Goal: Task Accomplishment & Management: Manage account settings

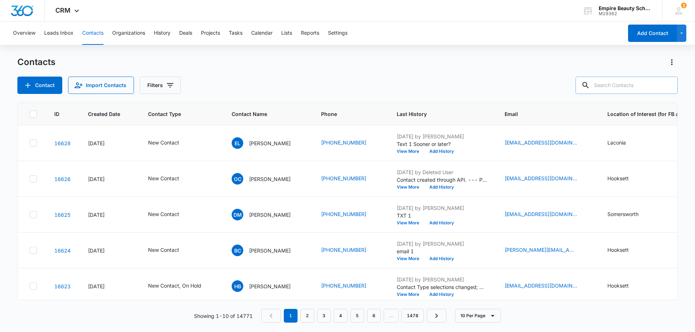
click at [633, 86] on input "text" at bounding box center [626, 85] width 102 height 17
paste input "203) 923-7033"
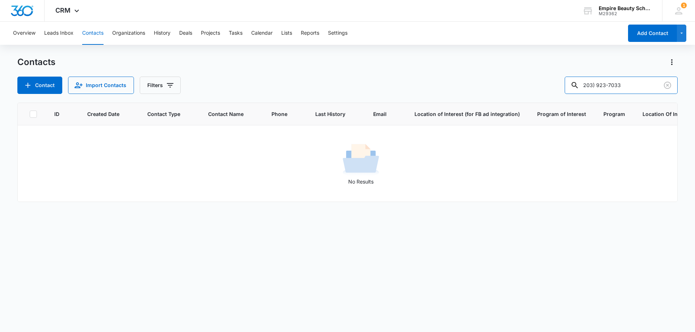
drag, startPoint x: 615, startPoint y: 83, endPoint x: 555, endPoint y: 86, distance: 59.4
click at [556, 86] on div "Contact Import Contacts Filters 203) 923-7033" at bounding box center [347, 85] width 660 height 17
type input "7033"
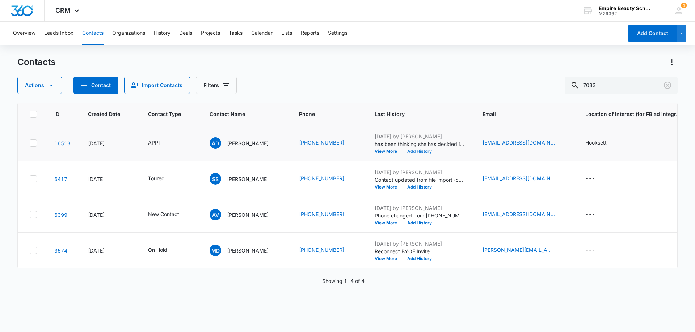
click at [416, 151] on button "Add History" at bounding box center [419, 151] width 35 height 4
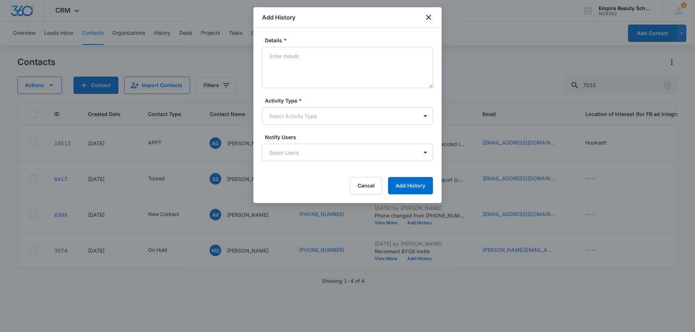
click at [428, 19] on icon "close" at bounding box center [428, 17] width 9 height 9
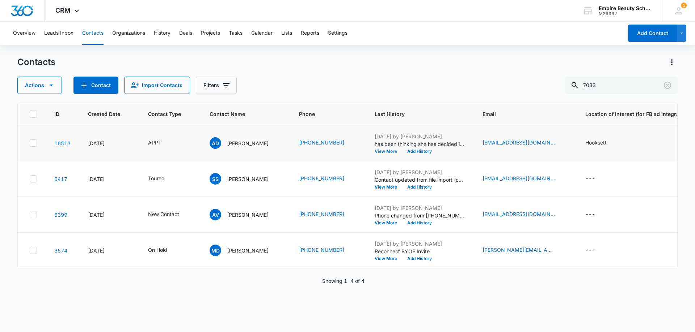
click at [393, 151] on button "View More" at bounding box center [387, 151] width 27 height 4
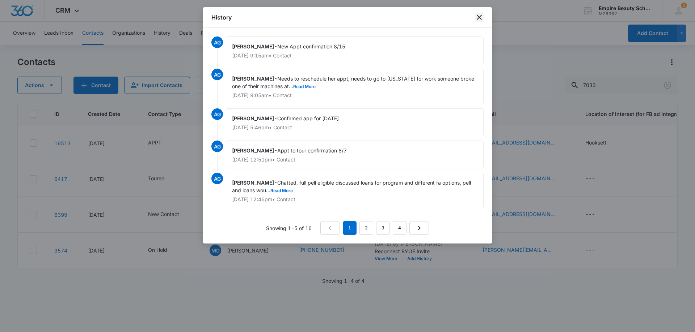
click at [483, 14] on icon "close" at bounding box center [479, 17] width 9 height 9
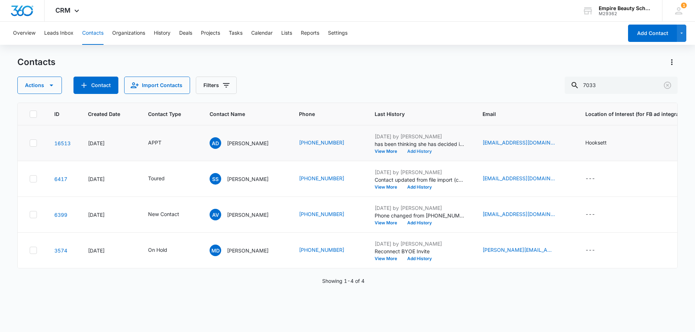
click at [423, 152] on button "Add History" at bounding box center [419, 151] width 35 height 4
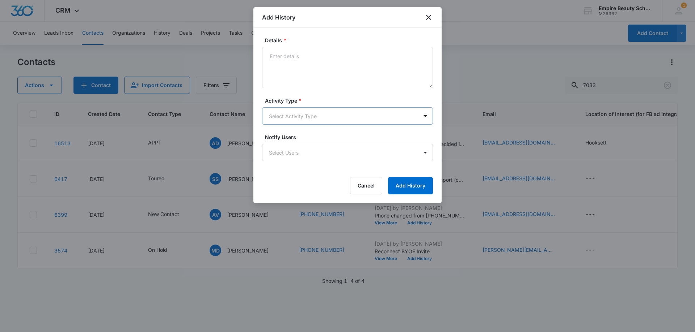
click at [287, 112] on body "CRM Apps Forms CRM Email Shop Payments POS Files Brand Settings Empire Beauty S…" at bounding box center [347, 166] width 695 height 332
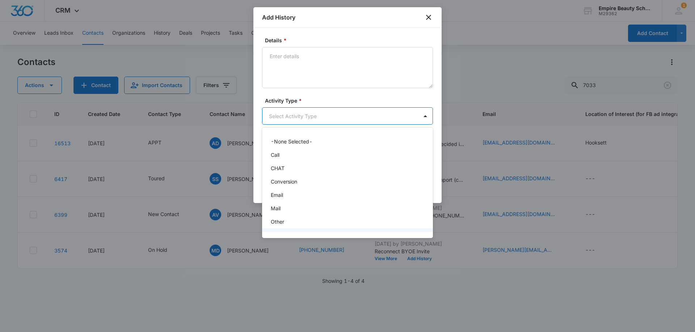
scroll to position [38, 0]
click at [289, 223] on div "Text" at bounding box center [347, 225] width 152 height 8
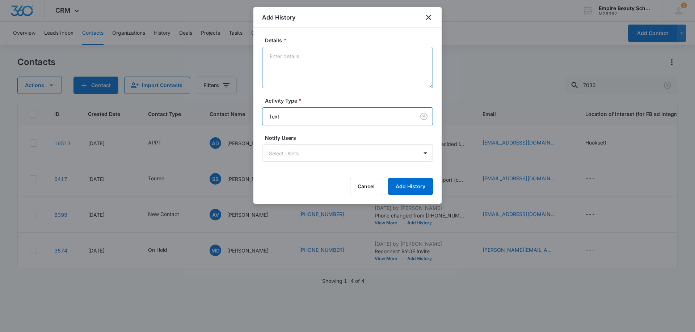
click at [311, 63] on textarea "Details *" at bounding box center [347, 67] width 171 height 41
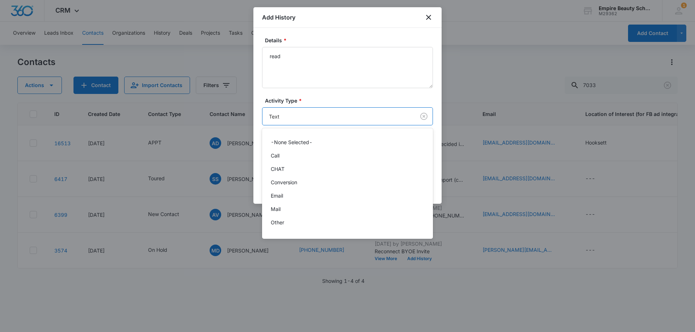
click at [292, 114] on body "CRM Apps Forms CRM Email Shop Payments POS Files Brand Settings Empire Beauty S…" at bounding box center [347, 166] width 695 height 332
click at [281, 157] on div "Call" at bounding box center [347, 156] width 152 height 8
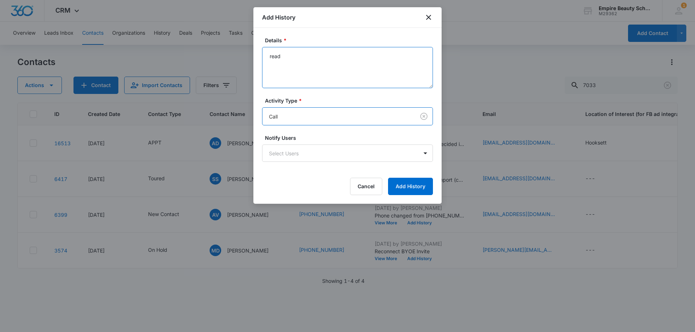
click at [298, 62] on textarea "read" at bounding box center [347, 67] width 171 height 41
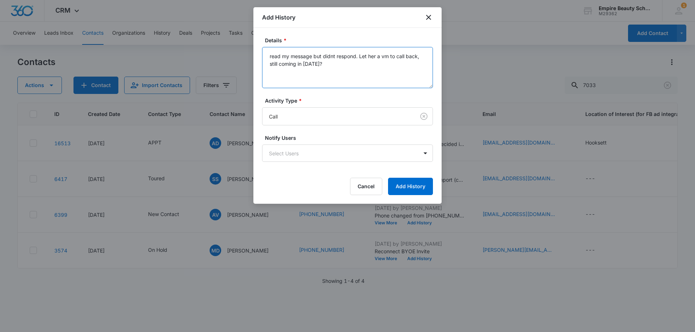
click at [332, 55] on textarea "read my message but didnt respond. Let her a vm to call back, still coming in […" at bounding box center [347, 67] width 171 height 41
click at [343, 65] on textarea "read my message but didn't respond. Let her a vm to call back, still coming in …" at bounding box center [347, 67] width 171 height 41
type textarea "read my message but didn't respond. Let her a vm to call back, still coming in …"
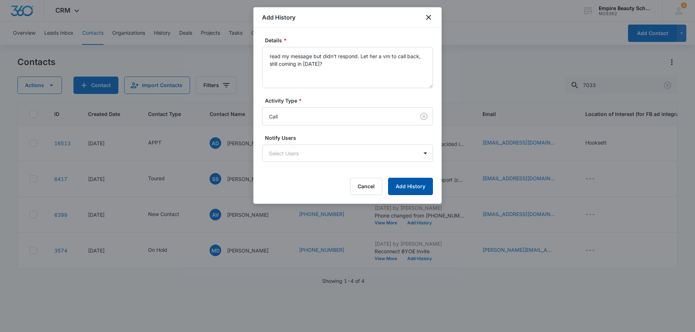
click at [406, 185] on button "Add History" at bounding box center [410, 186] width 45 height 17
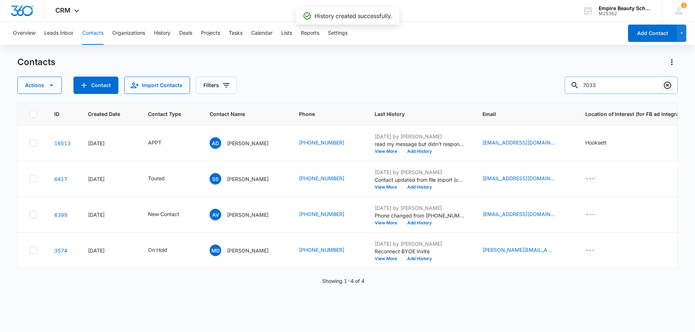
click at [669, 85] on icon "Clear" at bounding box center [667, 85] width 9 height 9
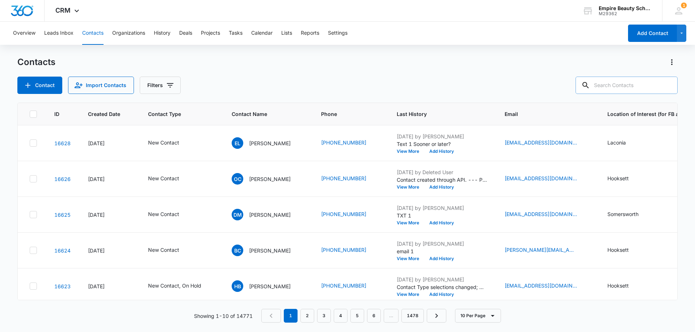
click at [613, 80] on input "text" at bounding box center [626, 85] width 102 height 17
paste input "603) 552-7709"
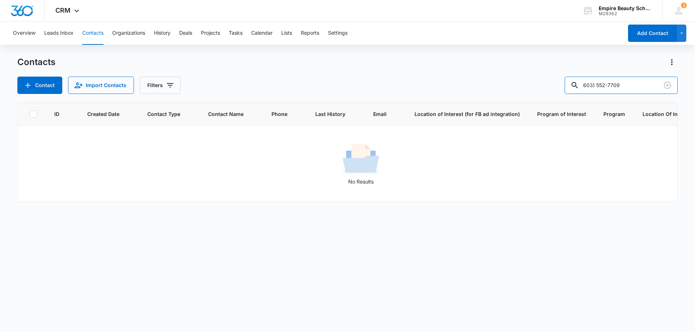
drag, startPoint x: 614, startPoint y: 85, endPoint x: 484, endPoint y: 91, distance: 130.4
click at [484, 91] on div "Contact Import Contacts Filters 603) 552-7709" at bounding box center [347, 85] width 660 height 17
type input "7709"
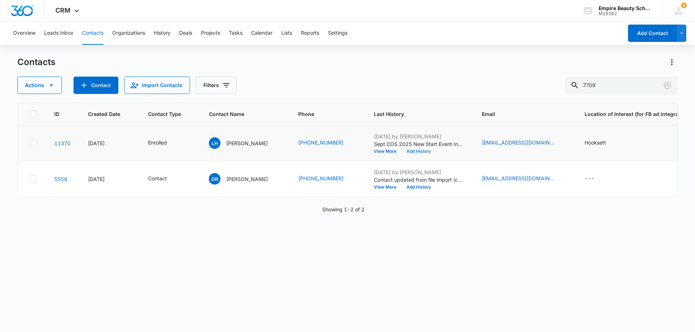
click at [407, 152] on button "Add History" at bounding box center [418, 151] width 35 height 4
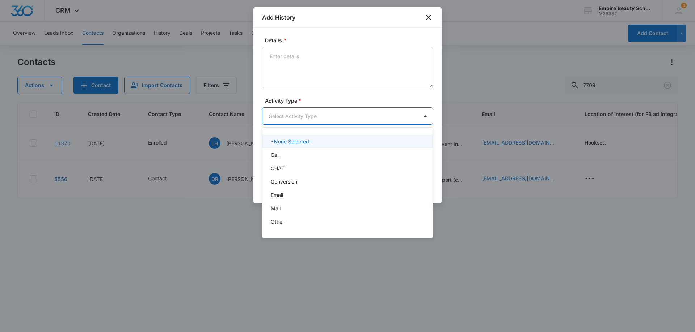
click at [280, 121] on body "CRM Apps Forms CRM Email Shop Payments POS Files Brand Settings Empire Beauty S…" at bounding box center [347, 166] width 695 height 332
click at [281, 156] on div "Call" at bounding box center [347, 155] width 152 height 8
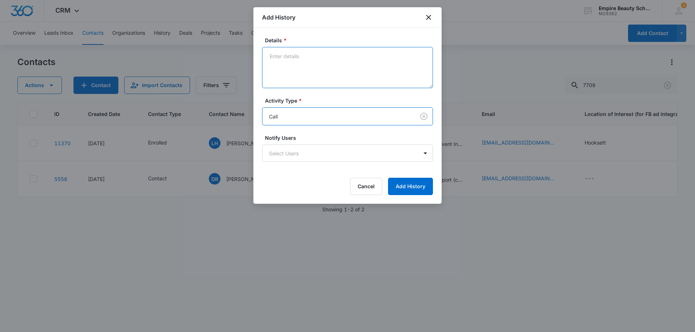
click at [296, 68] on textarea "Details *" at bounding box center [347, 67] width 171 height 41
type textarea "VM trying to confirm fa appt [DATE]"
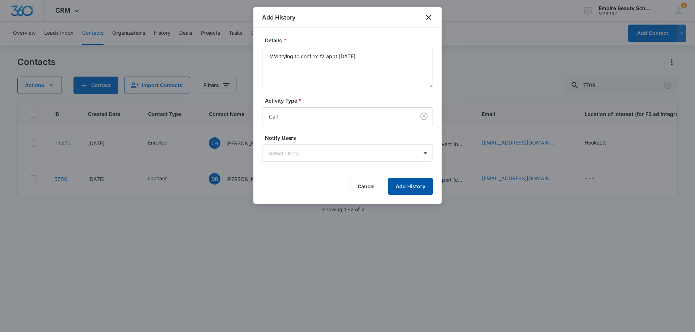
click at [414, 190] on button "Add History" at bounding box center [410, 186] width 45 height 17
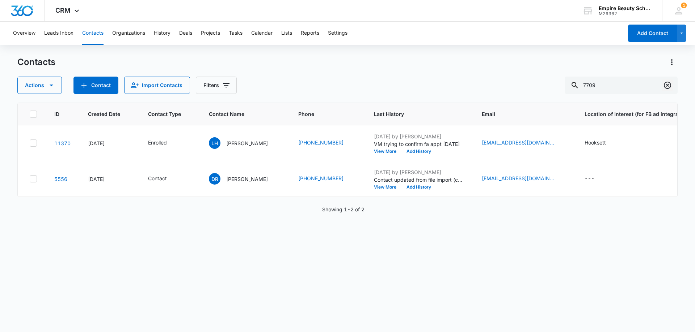
click at [665, 84] on icon "Clear" at bounding box center [667, 85] width 7 height 7
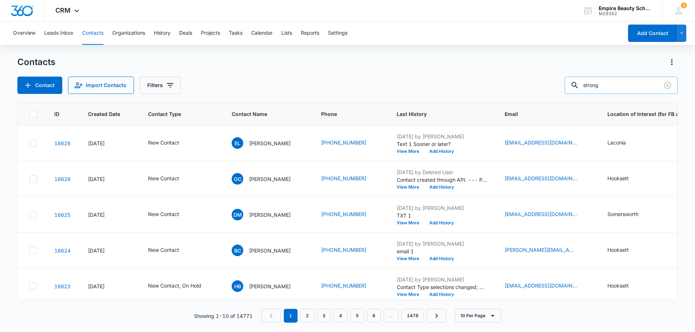
type input "strong"
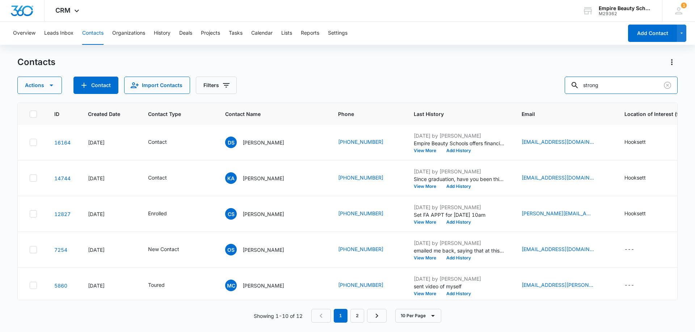
scroll to position [109, 0]
click at [409, 225] on td "[DATE] by [PERSON_NAME] Set FA APPT for [DATE] 10am View More Add History" at bounding box center [459, 214] width 108 height 36
click at [414, 221] on button "View More" at bounding box center [427, 222] width 27 height 4
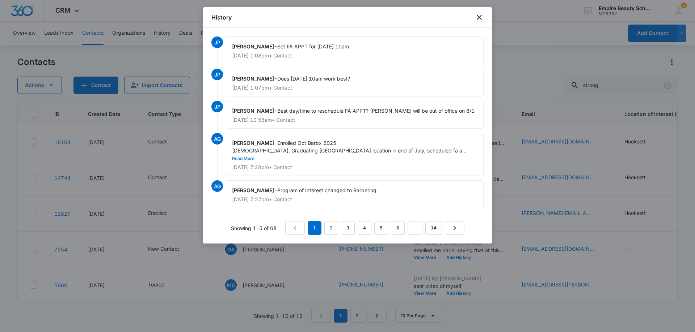
click at [254, 157] on button "Read More" at bounding box center [243, 159] width 22 height 4
drag, startPoint x: 478, startPoint y: 20, endPoint x: 455, endPoint y: 15, distance: 24.0
click at [478, 20] on icon "close" at bounding box center [479, 17] width 9 height 9
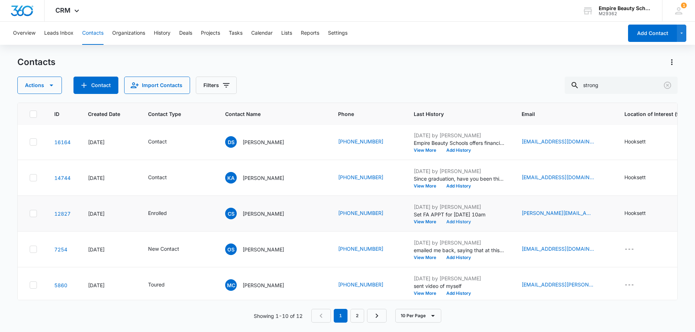
click at [449, 220] on button "Add History" at bounding box center [458, 222] width 35 height 4
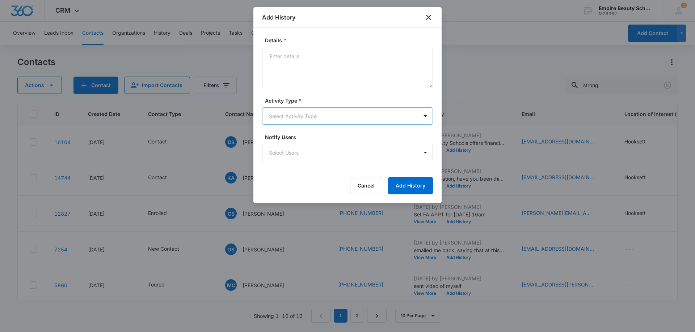
click at [288, 111] on body "CRM Apps Forms CRM Email Shop Payments POS Files Brand Settings Empire Beauty S…" at bounding box center [347, 166] width 695 height 332
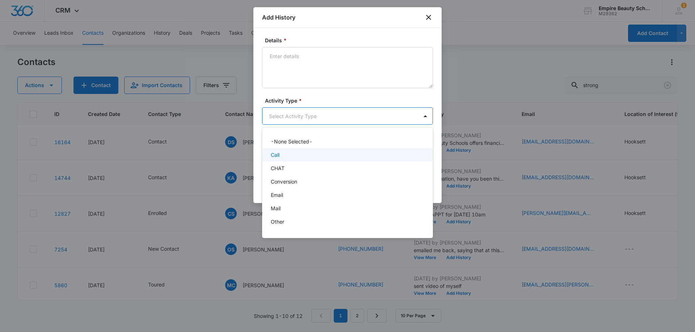
click at [287, 153] on div "Call" at bounding box center [347, 155] width 152 height 8
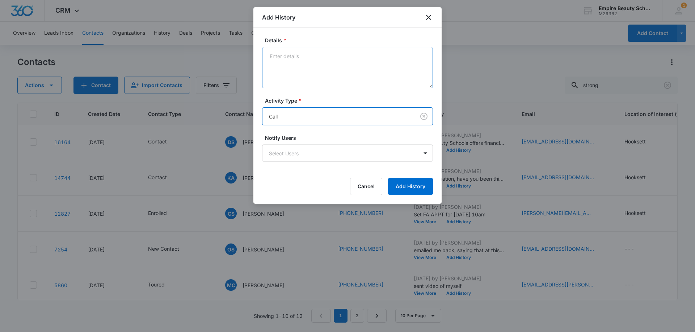
click at [297, 70] on textarea "Details *" at bounding box center [347, 67] width 171 height 41
type textarea "M"
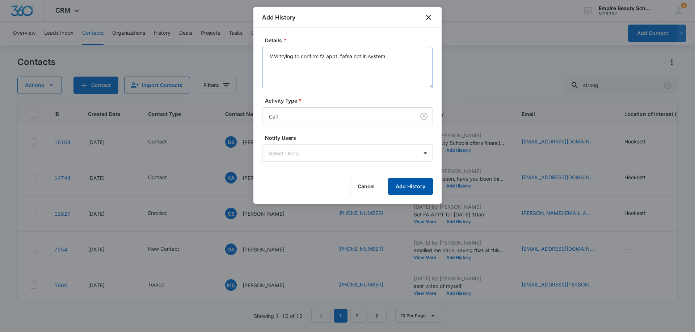
type textarea "VM trying to confirm fa appt, fafsa not in system"
click at [414, 188] on button "Add History" at bounding box center [410, 186] width 45 height 17
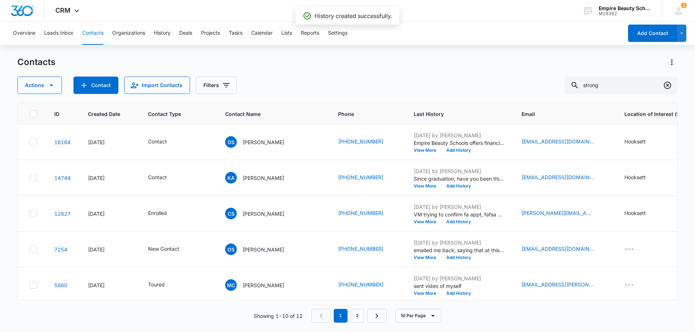
click at [669, 85] on icon "Clear" at bounding box center [667, 85] width 9 height 9
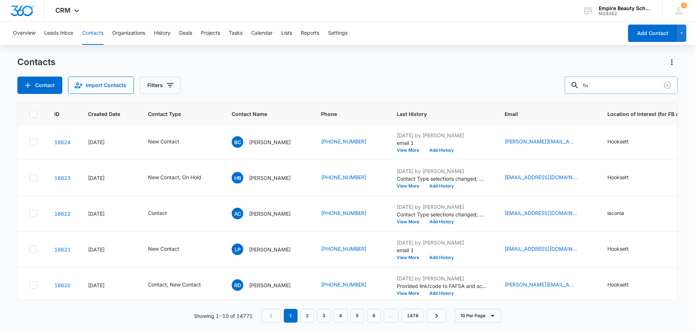
type input "t"
type input "duthie"
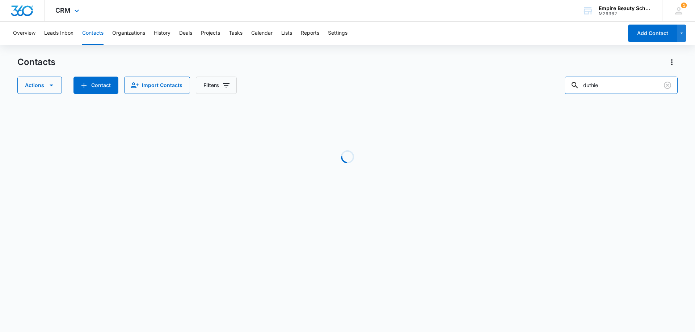
scroll to position [0, 0]
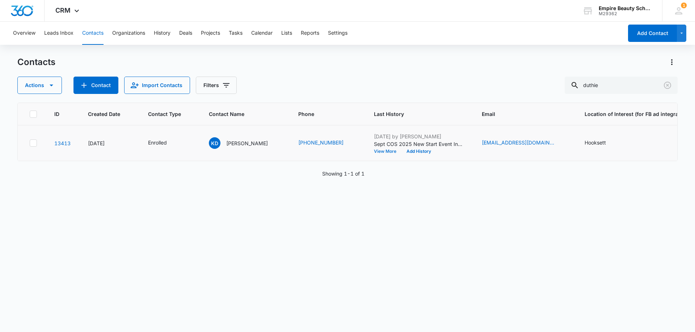
click at [374, 150] on button "View More" at bounding box center [387, 151] width 27 height 4
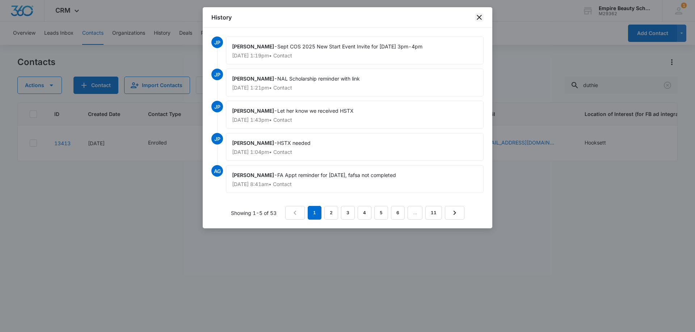
click at [476, 21] on icon "close" at bounding box center [479, 17] width 9 height 9
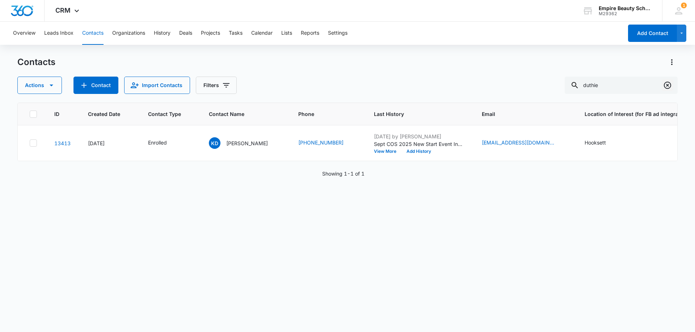
click at [668, 84] on icon "Clear" at bounding box center [667, 85] width 7 height 7
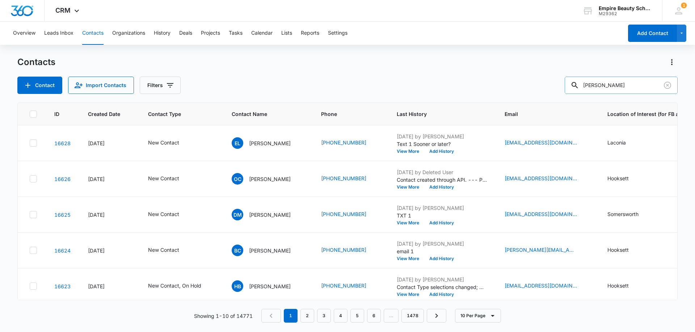
type input "[PERSON_NAME]"
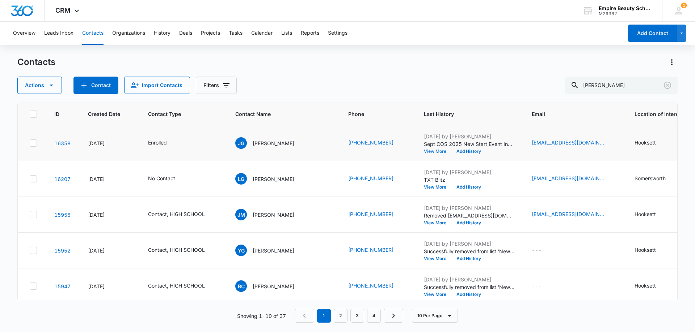
click at [431, 151] on button "View More" at bounding box center [437, 151] width 27 height 4
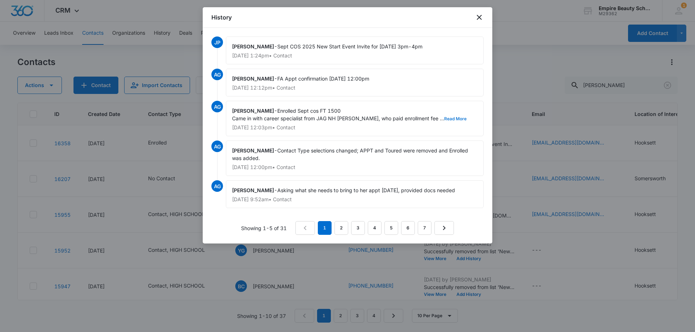
click at [444, 118] on button "Read More" at bounding box center [455, 119] width 22 height 4
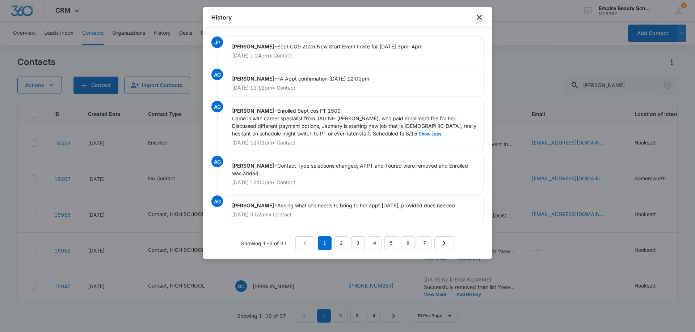
click at [482, 18] on icon "close" at bounding box center [479, 17] width 9 height 9
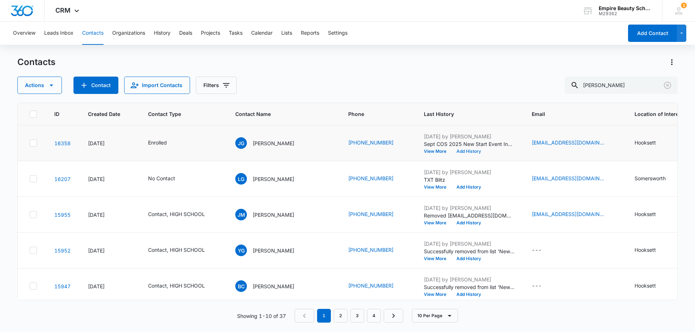
click at [463, 152] on button "Add History" at bounding box center [468, 151] width 35 height 4
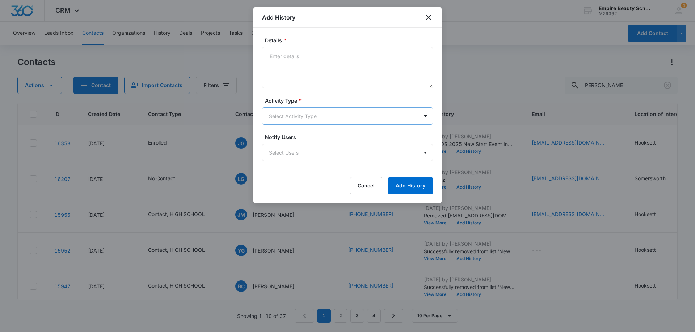
click at [283, 116] on body "CRM Apps Forms CRM Email Shop Payments POS Files Brand Settings Empire Beauty S…" at bounding box center [347, 166] width 695 height 332
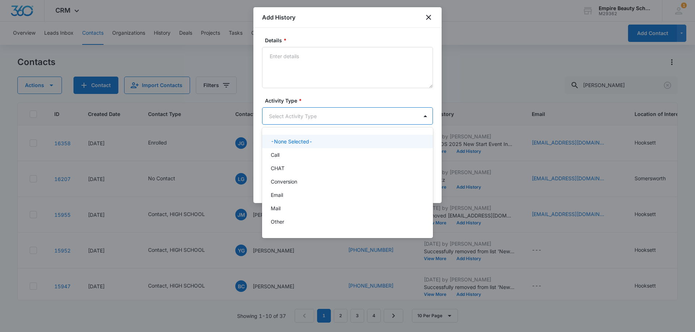
click at [277, 156] on p "Call" at bounding box center [275, 155] width 9 height 8
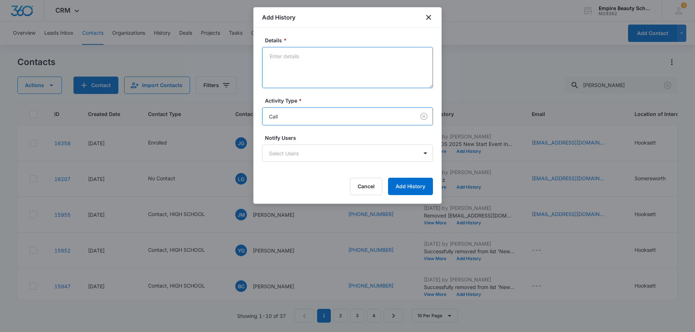
click at [284, 67] on textarea "Details *" at bounding box center [347, 67] width 171 height 41
type textarea "vm not set up"
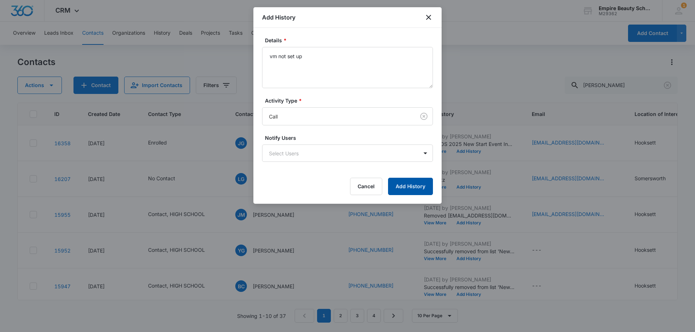
click at [422, 188] on button "Add History" at bounding box center [410, 186] width 45 height 17
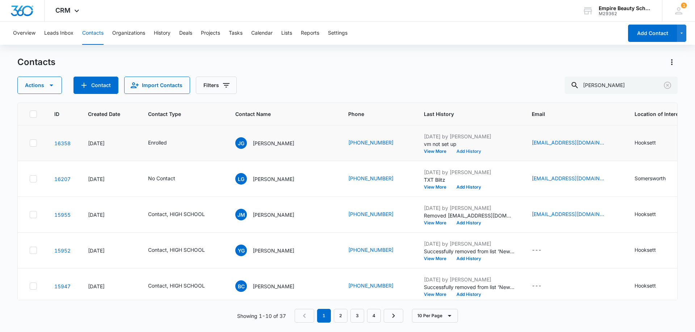
click at [468, 151] on button "Add History" at bounding box center [468, 151] width 35 height 4
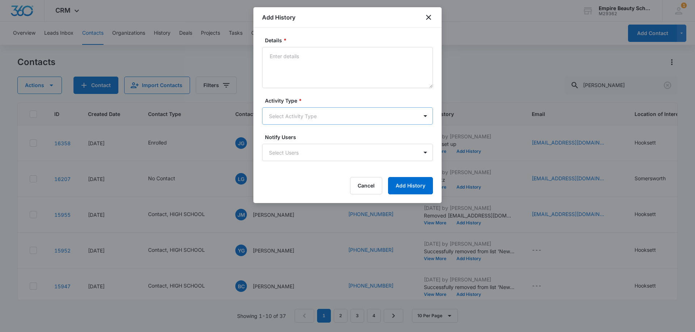
click at [280, 115] on body "CRM Apps Forms CRM Email Shop Payments POS Files Brand Settings Empire Beauty S…" at bounding box center [347, 166] width 695 height 332
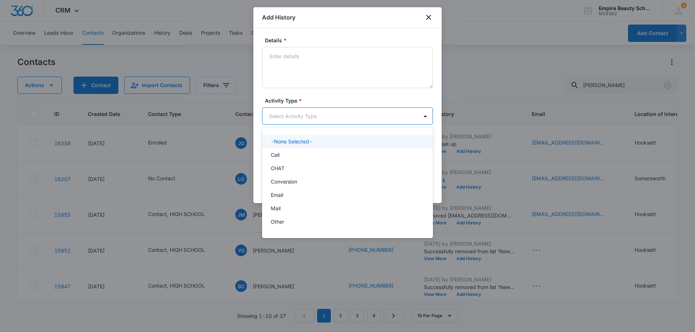
scroll to position [38, 0]
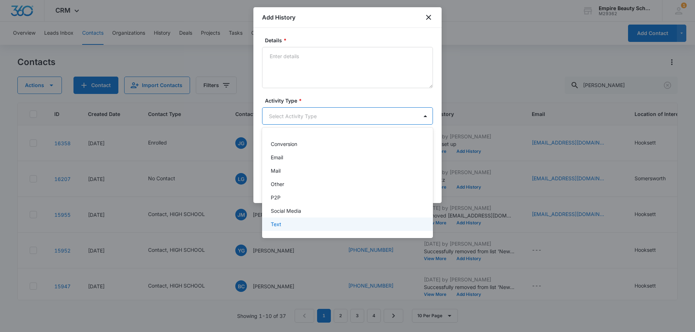
drag, startPoint x: 280, startPoint y: 224, endPoint x: 280, endPoint y: 123, distance: 100.2
click at [280, 224] on p "Text" at bounding box center [276, 225] width 10 height 8
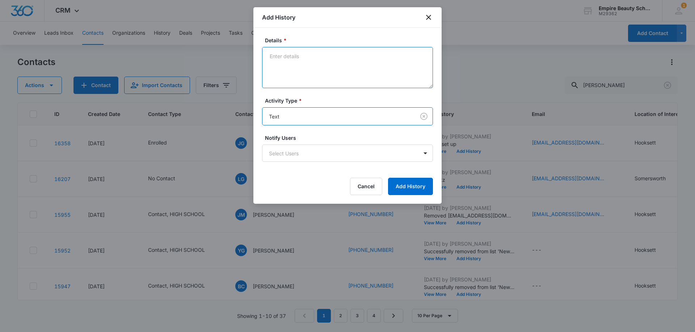
click at [283, 86] on textarea "Details *" at bounding box center [347, 67] width 171 height 41
type textarea "text trying to confirm fa appt"
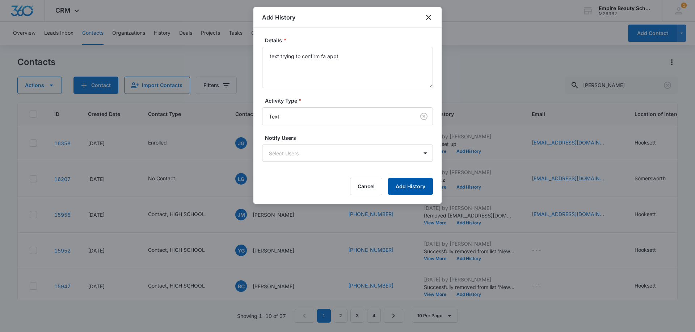
click at [405, 190] on button "Add History" at bounding box center [410, 186] width 45 height 17
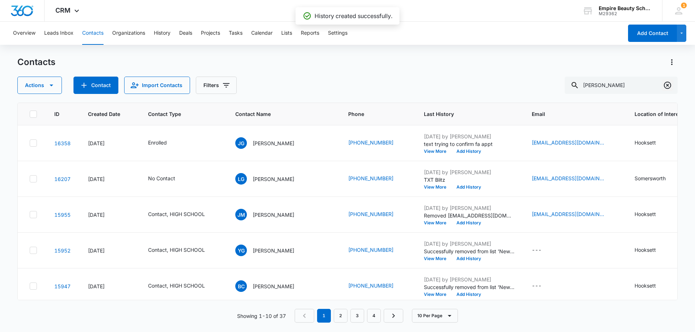
click at [665, 83] on icon "Clear" at bounding box center [667, 85] width 9 height 9
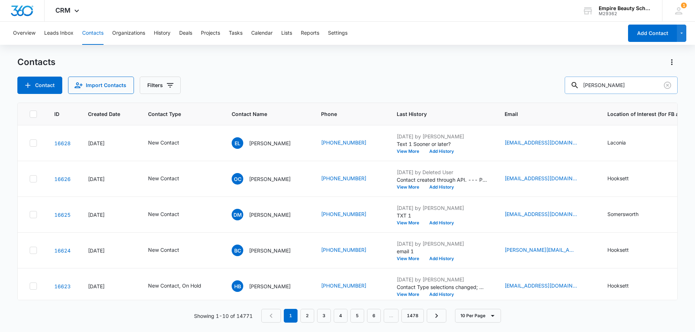
type input "[PERSON_NAME]"
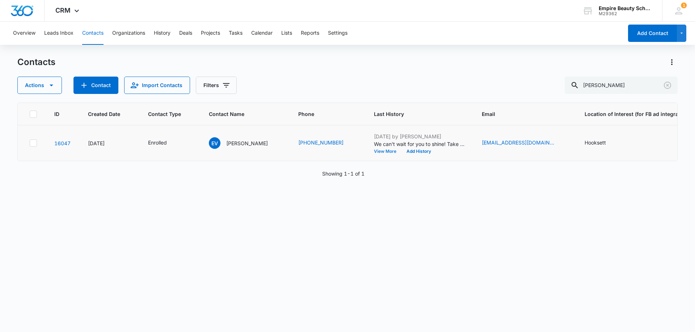
click at [374, 151] on button "View More" at bounding box center [387, 151] width 27 height 4
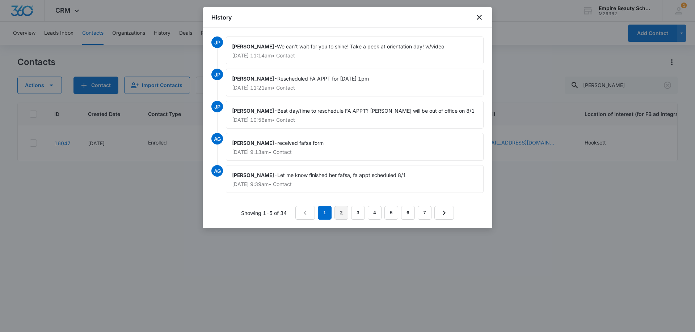
click at [344, 213] on link "2" at bounding box center [341, 213] width 14 height 14
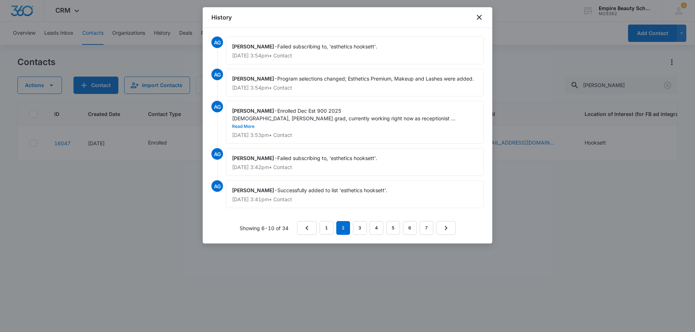
click at [254, 124] on button "Read More" at bounding box center [243, 126] width 22 height 4
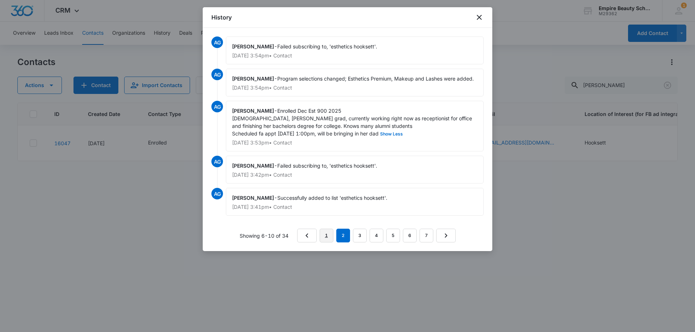
click at [327, 237] on link "1" at bounding box center [326, 236] width 14 height 14
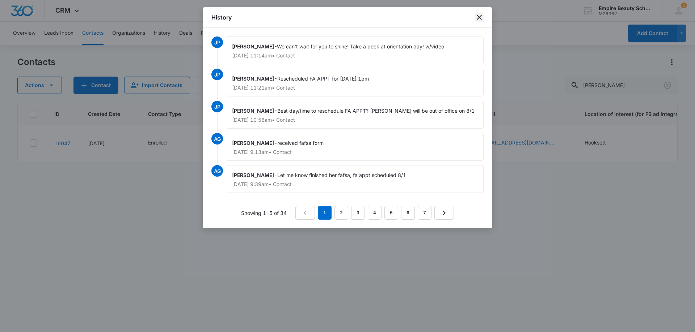
click at [479, 14] on icon "close" at bounding box center [479, 17] width 9 height 9
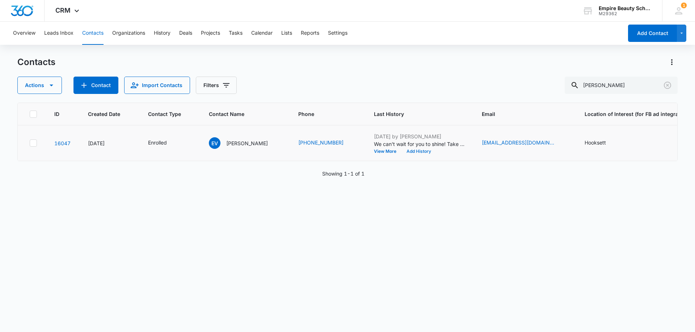
click at [403, 154] on button "Add History" at bounding box center [418, 151] width 35 height 4
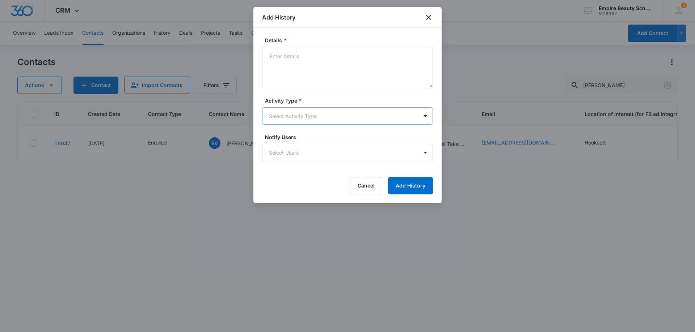
click at [282, 116] on body "CRM Apps Forms CRM Email Shop Payments POS Files Brand Settings Empire Beauty S…" at bounding box center [347, 166] width 695 height 332
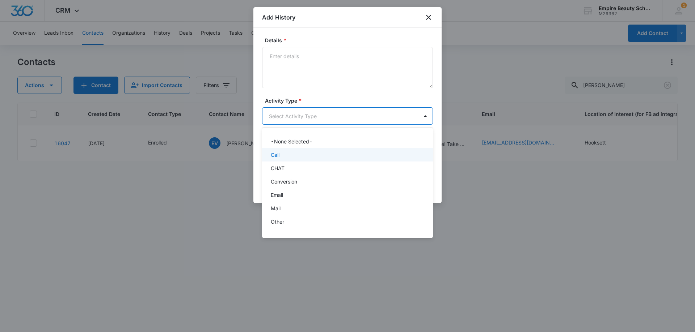
click at [287, 155] on div "Call" at bounding box center [347, 155] width 152 height 8
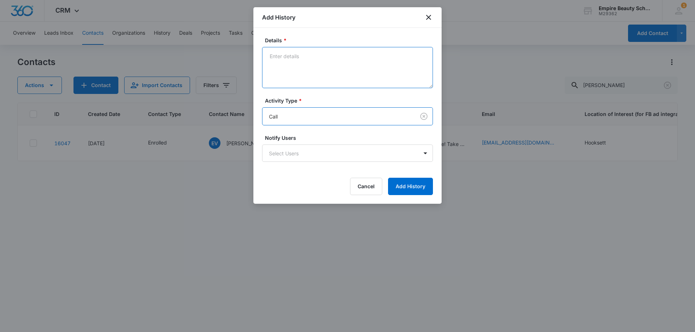
click at [297, 60] on textarea "Details *" at bounding box center [347, 67] width 171 height 41
type textarea "confirmed fa appt [DATE]"
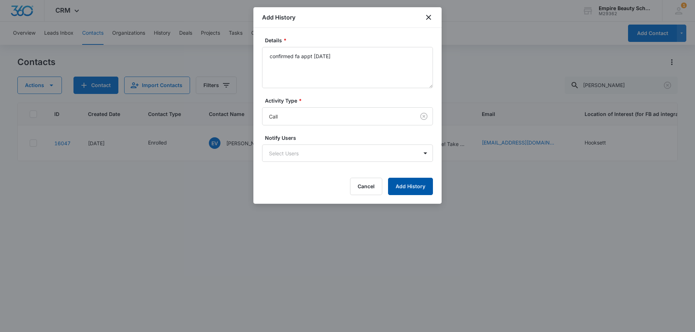
click at [404, 187] on button "Add History" at bounding box center [410, 186] width 45 height 17
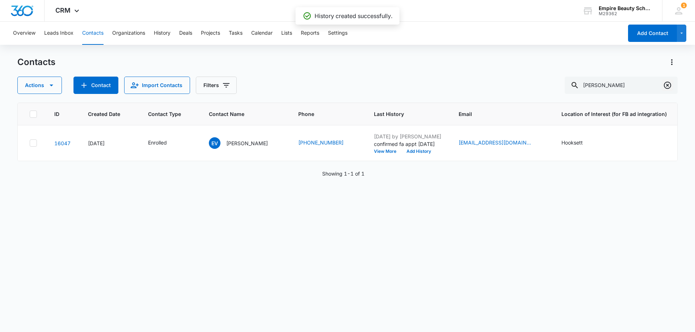
click at [665, 86] on icon "Clear" at bounding box center [667, 85] width 9 height 9
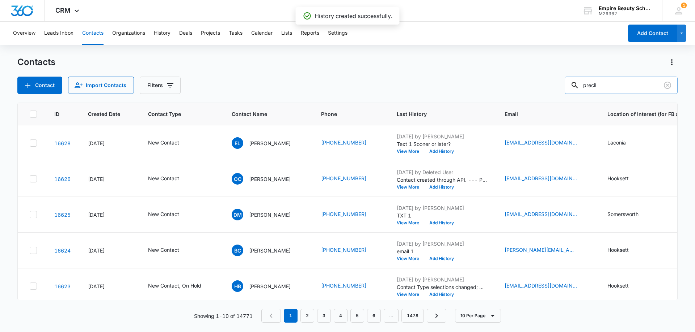
type input "precil"
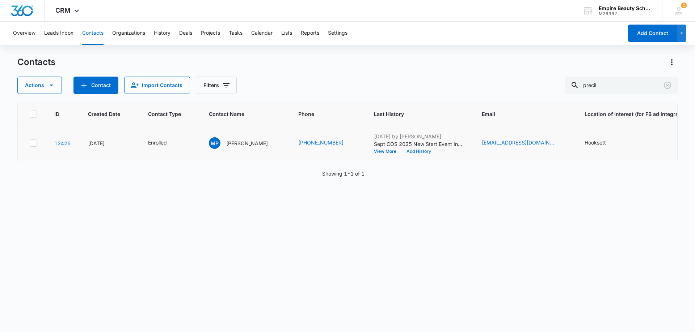
click at [401, 151] on button "Add History" at bounding box center [418, 151] width 35 height 4
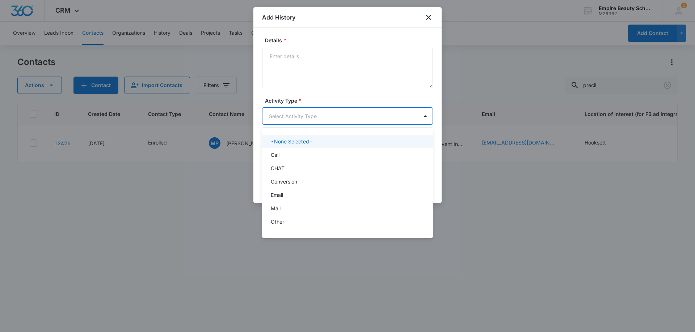
click at [278, 117] on body "CRM Apps Forms CRM Email Shop Payments POS Files Brand Settings Empire Beauty S…" at bounding box center [347, 166] width 695 height 332
click at [283, 157] on div "Call" at bounding box center [347, 155] width 152 height 8
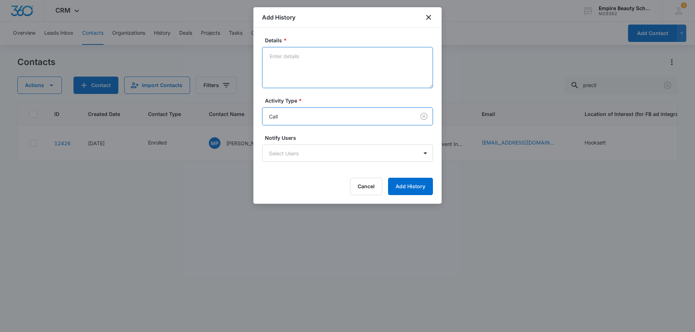
click at [277, 65] on textarea "Details *" at bounding box center [347, 67] width 171 height 41
type textarea "VM trying to confirm fa appt [DATE]"
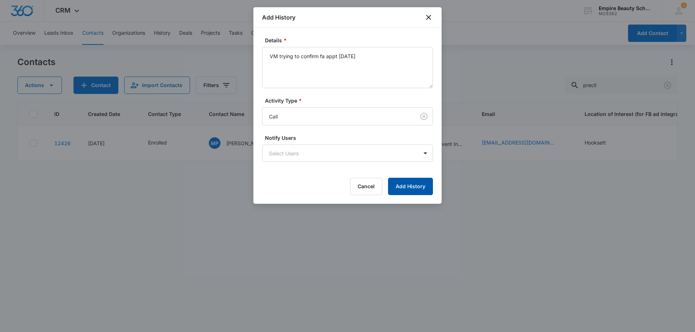
click at [404, 185] on button "Add History" at bounding box center [410, 186] width 45 height 17
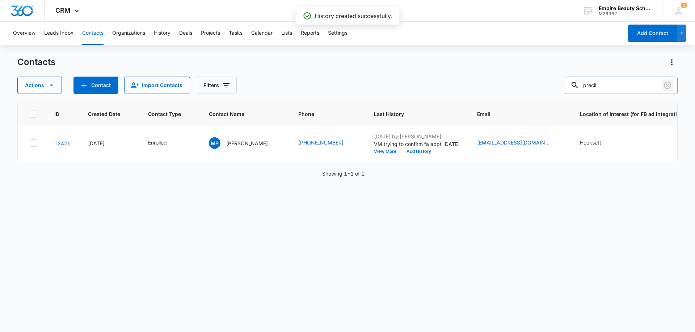
click at [667, 81] on button "Clear" at bounding box center [667, 86] width 12 height 12
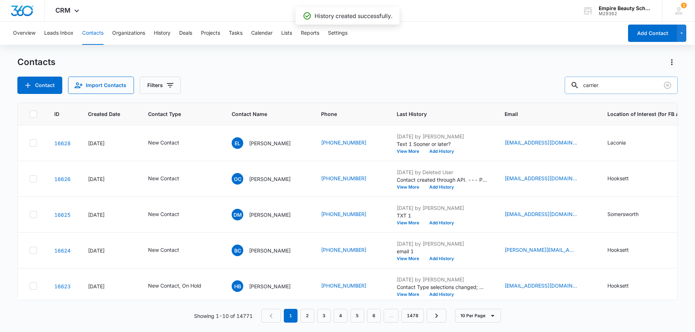
type input "carrier"
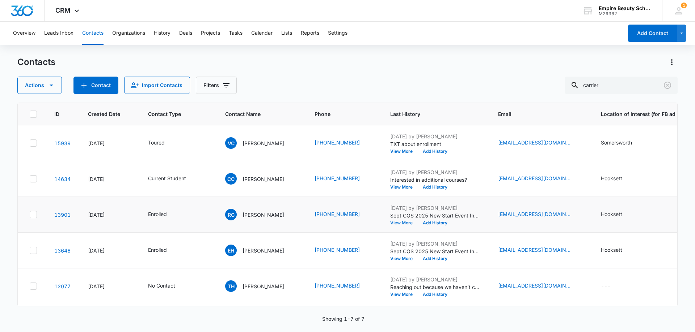
click at [412, 224] on button "View More" at bounding box center [403, 223] width 27 height 4
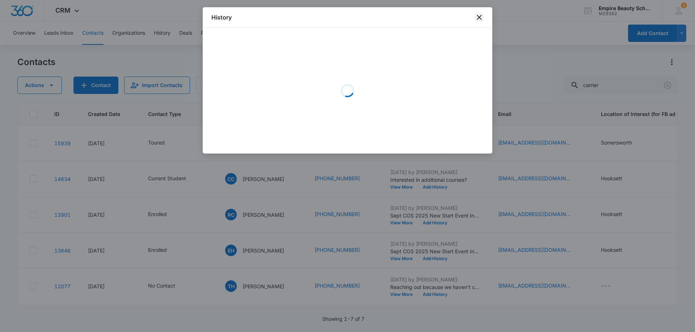
click at [480, 17] on icon "close" at bounding box center [479, 17] width 9 height 9
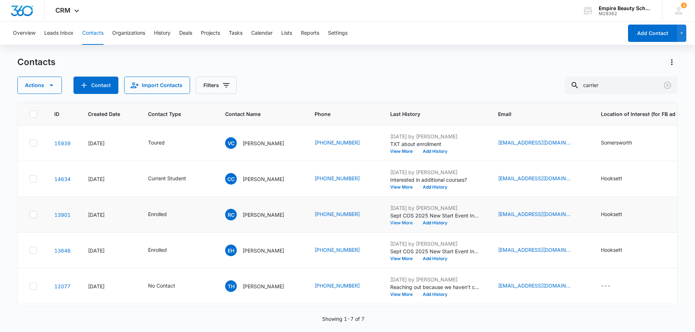
click at [406, 223] on button "View More" at bounding box center [403, 223] width 27 height 4
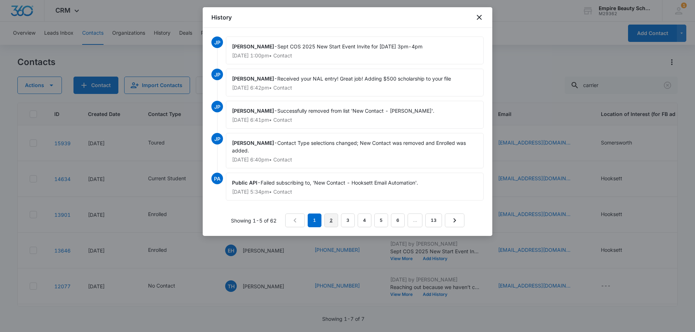
click at [330, 219] on link "2" at bounding box center [331, 221] width 14 height 14
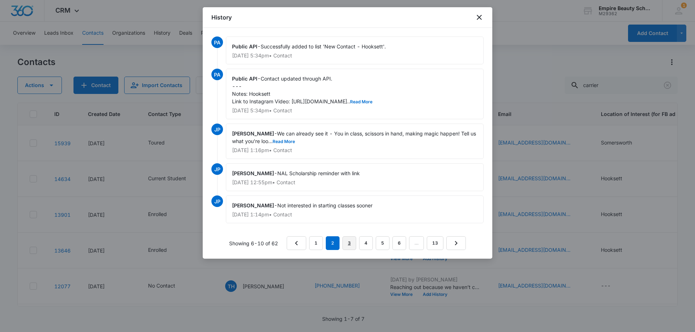
click at [346, 241] on link "3" at bounding box center [349, 244] width 14 height 14
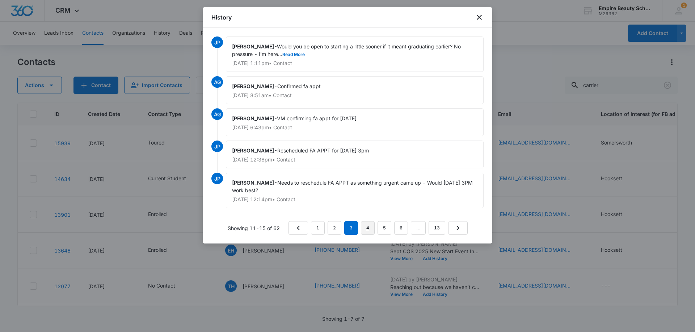
click at [367, 227] on link "4" at bounding box center [368, 228] width 14 height 14
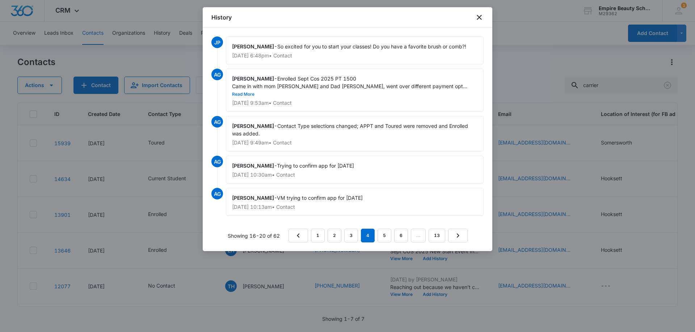
click at [254, 92] on button "Read More" at bounding box center [243, 94] width 22 height 4
click at [313, 235] on link "1" at bounding box center [318, 236] width 14 height 14
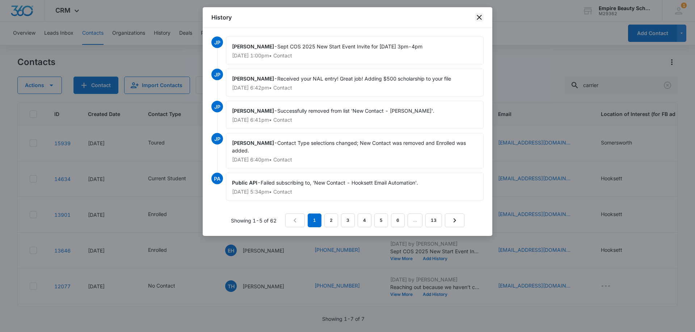
click at [478, 16] on icon "close" at bounding box center [479, 17] width 9 height 9
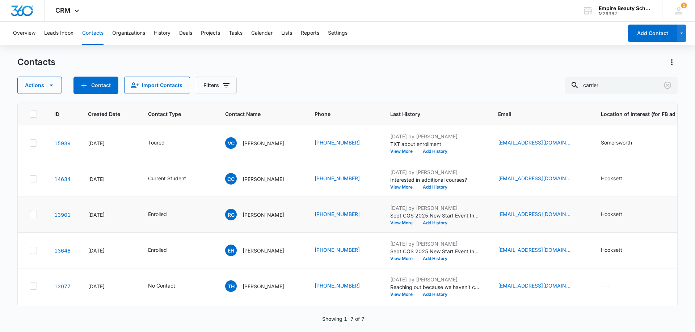
click at [441, 224] on button "Add History" at bounding box center [435, 223] width 35 height 4
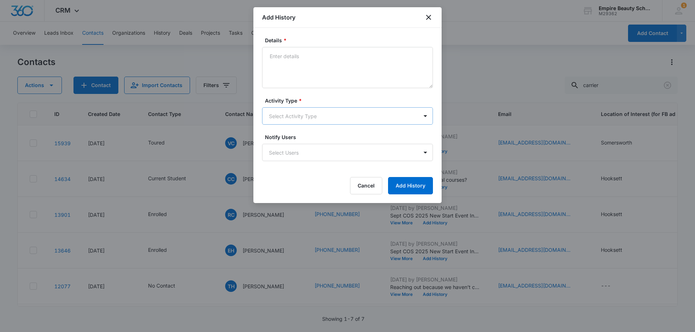
click at [290, 114] on body "CRM Apps Forms CRM Email Shop Payments POS Files Brand Settings Empire Beauty S…" at bounding box center [347, 166] width 695 height 332
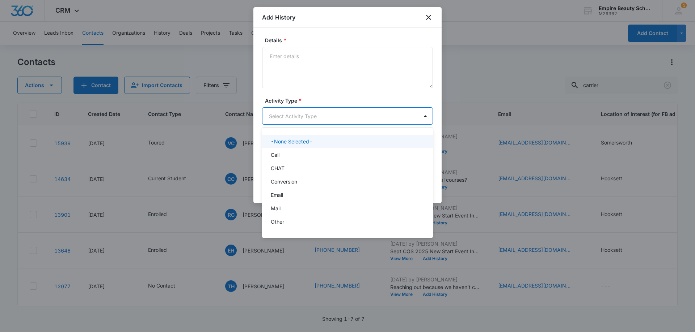
click at [288, 152] on div "Call" at bounding box center [347, 155] width 152 height 8
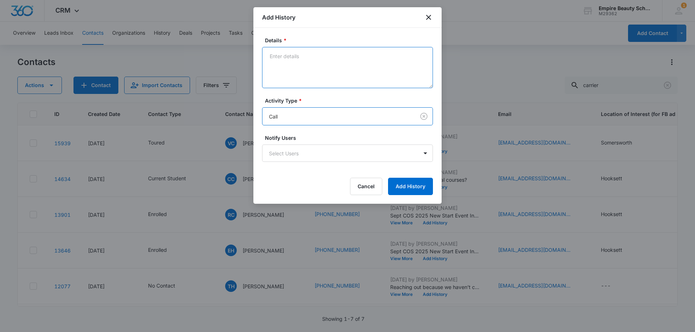
click at [294, 71] on textarea "Details *" at bounding box center [347, 67] width 171 height 41
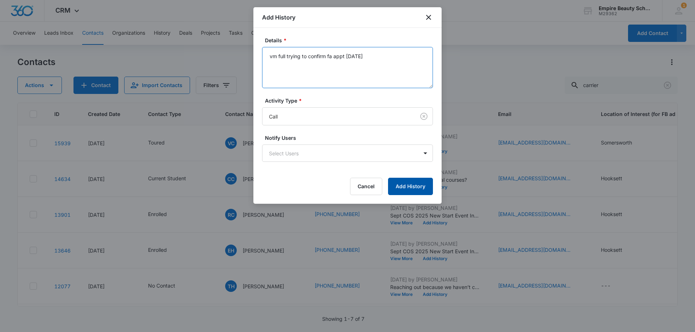
type textarea "vm full trying to confirm fa appt [DATE]"
click at [428, 191] on button "Add History" at bounding box center [410, 186] width 45 height 17
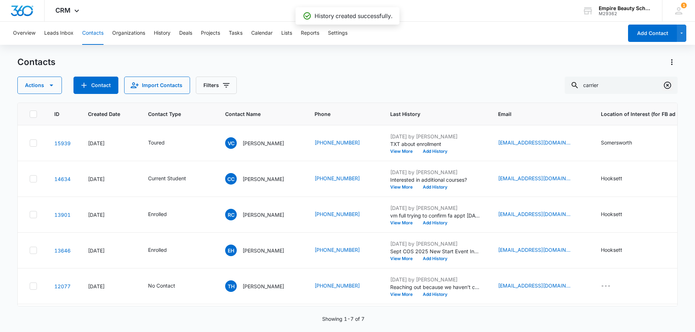
click at [666, 85] on icon "Clear" at bounding box center [667, 85] width 9 height 9
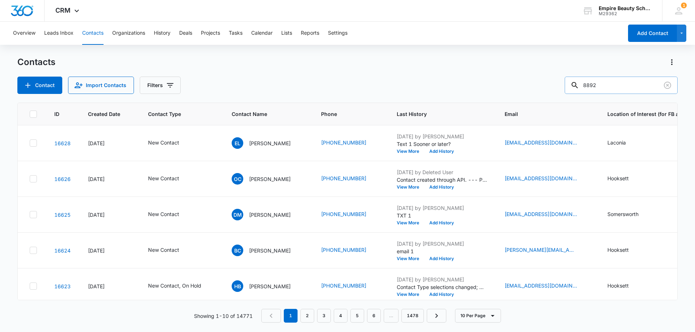
type input "8892"
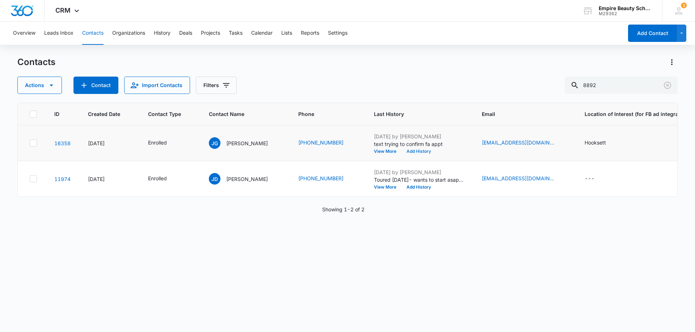
click at [420, 153] on button "Add History" at bounding box center [418, 151] width 35 height 4
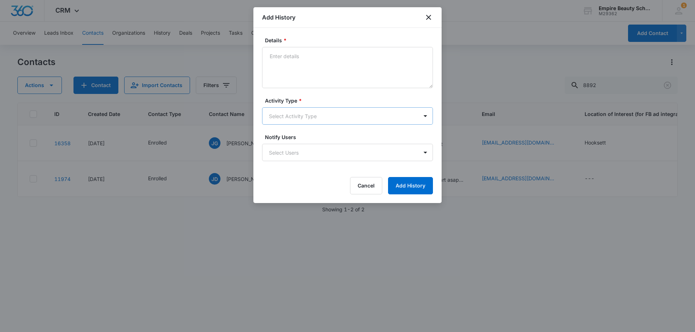
click at [300, 111] on body "CRM Apps Forms CRM Email Shop Payments POS Files Brand Settings Empire Beauty S…" at bounding box center [347, 166] width 695 height 332
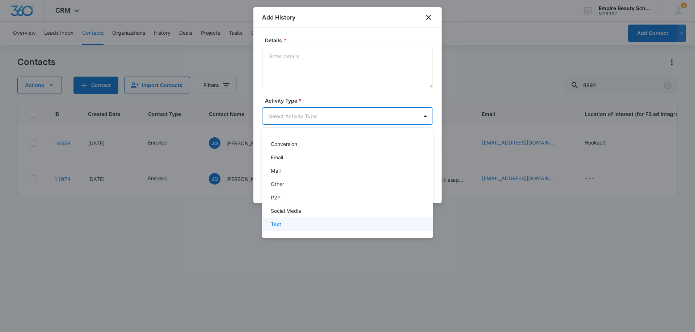
click at [273, 227] on p "Text" at bounding box center [276, 225] width 10 height 8
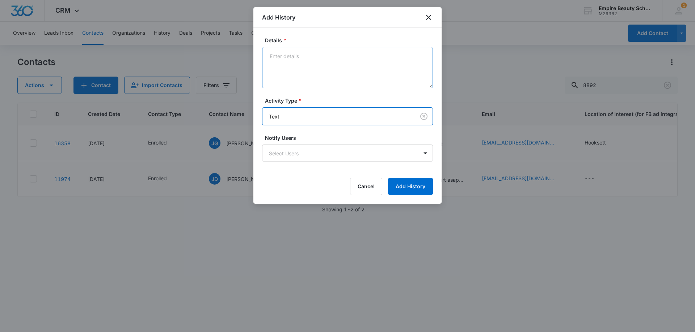
click at [305, 73] on textarea "Details *" at bounding box center [347, 67] width 171 height 41
type textarea "confirmed fa appt"
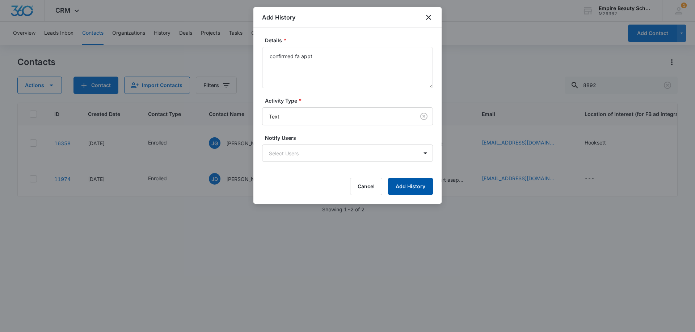
click at [412, 179] on button "Add History" at bounding box center [410, 186] width 45 height 17
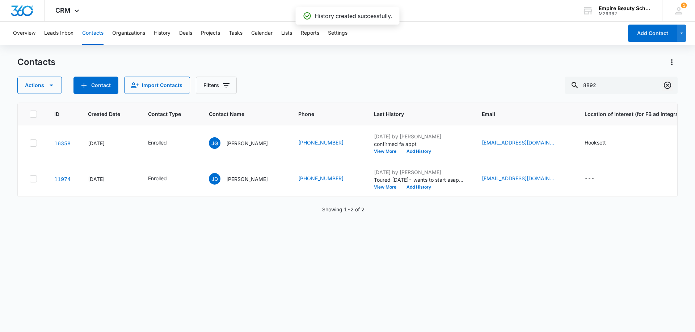
click at [668, 84] on icon "Clear" at bounding box center [667, 85] width 7 height 7
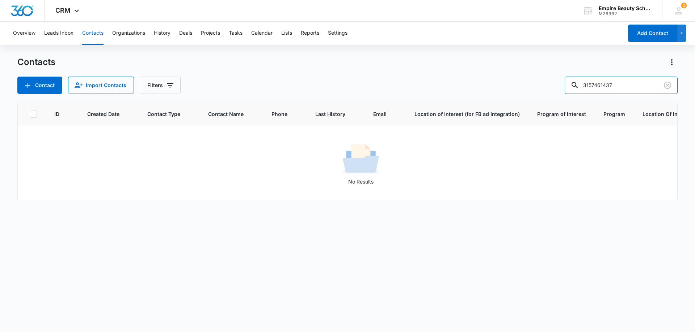
drag, startPoint x: 606, startPoint y: 84, endPoint x: 522, endPoint y: 85, distance: 84.7
click at [522, 85] on div "Contact Import Contacts Filters 3157461437" at bounding box center [347, 85] width 660 height 17
type input "1437"
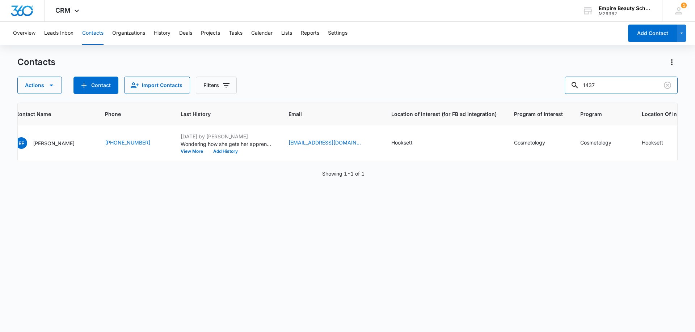
scroll to position [0, 0]
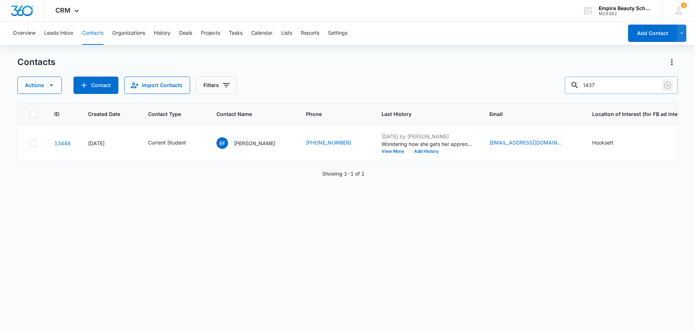
click at [665, 88] on icon "Clear" at bounding box center [667, 85] width 7 height 7
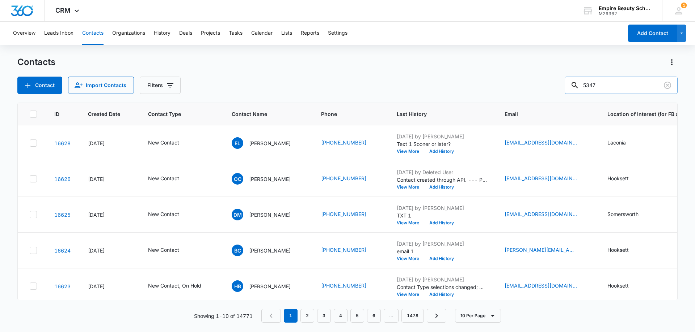
type input "5347"
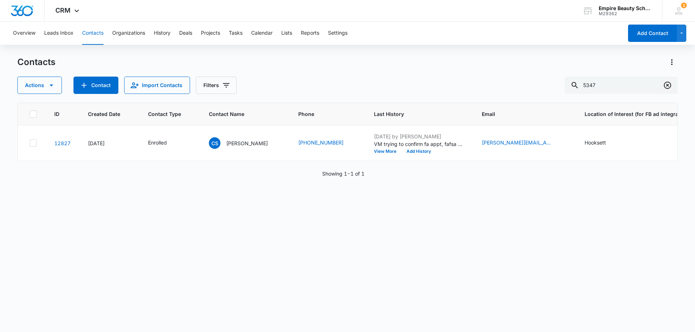
click at [670, 84] on icon "Clear" at bounding box center [667, 85] width 7 height 7
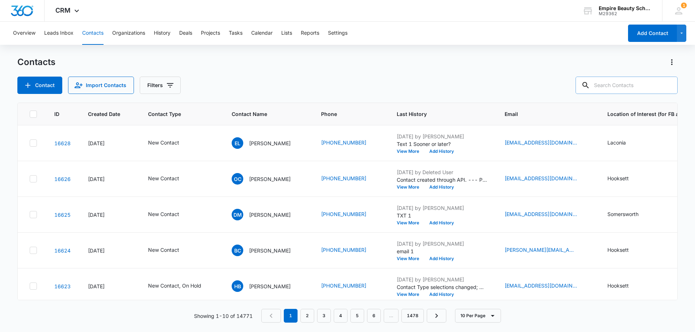
paste input "978) 387-0911"
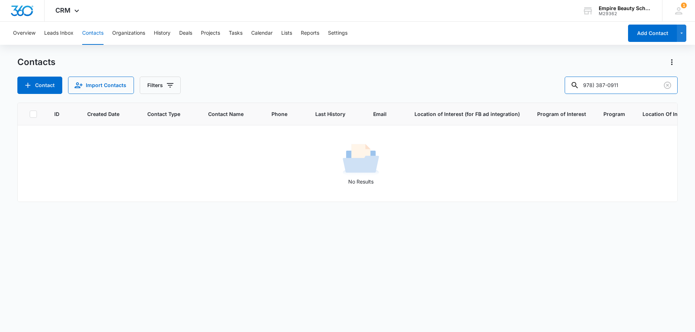
drag, startPoint x: 614, startPoint y: 86, endPoint x: 509, endPoint y: 85, distance: 104.6
click at [509, 85] on div "Contact Import Contacts Filters 978) 387-0911" at bounding box center [347, 85] width 660 height 17
type input "0911"
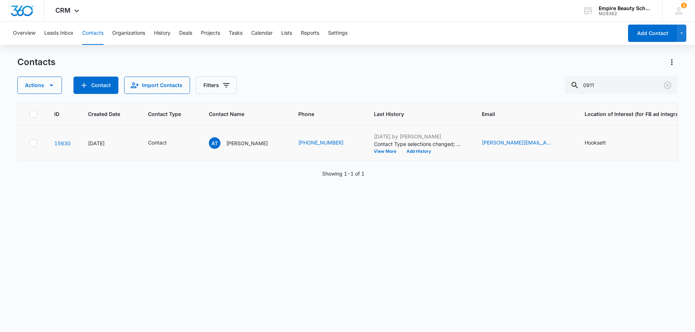
click at [374, 148] on div "[DATE] by [PERSON_NAME] Contact Type selections changed; New Contact was remove…" at bounding box center [419, 143] width 90 height 21
click at [374, 152] on button "View More" at bounding box center [387, 151] width 27 height 4
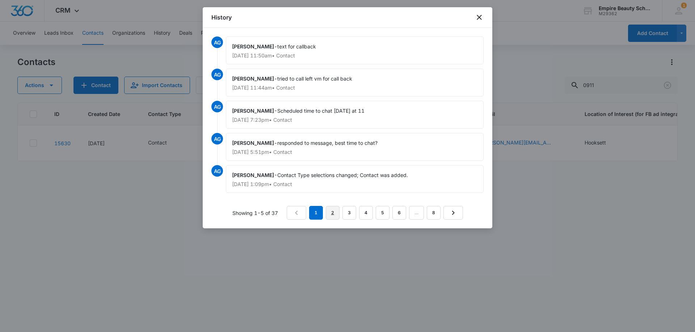
click at [327, 211] on link "2" at bounding box center [333, 213] width 14 height 14
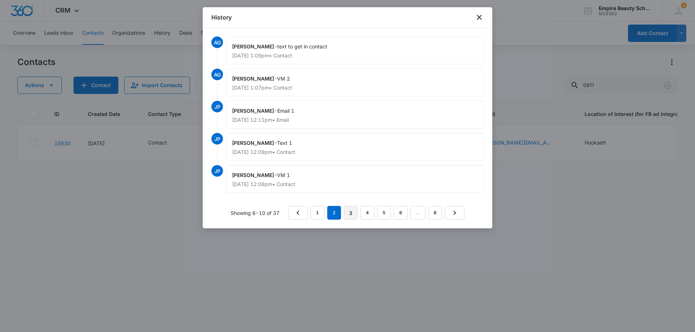
click at [353, 211] on link "3" at bounding box center [351, 213] width 14 height 14
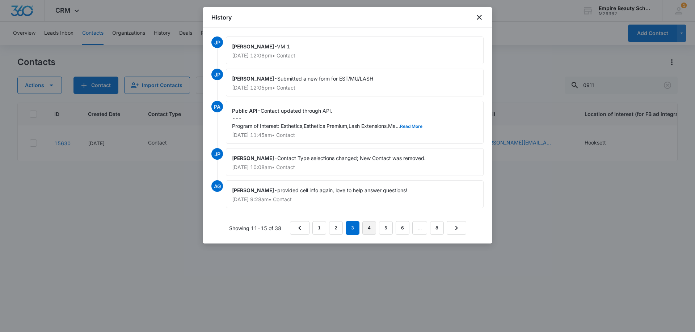
click at [370, 226] on link "4" at bounding box center [369, 228] width 14 height 14
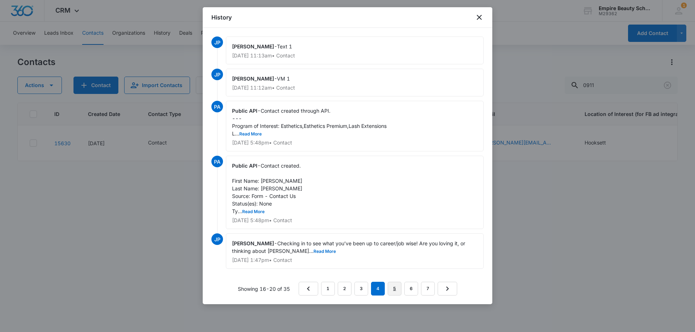
click at [390, 291] on link "5" at bounding box center [394, 289] width 14 height 14
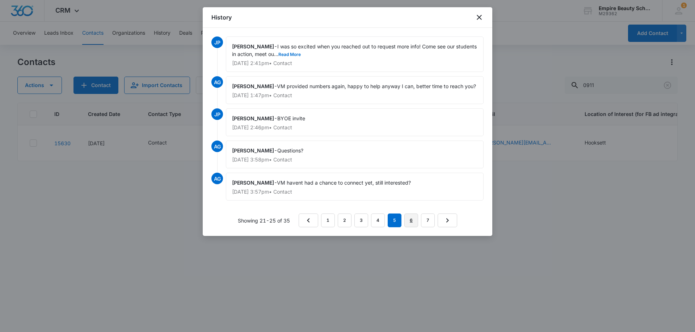
click at [415, 220] on link "6" at bounding box center [411, 221] width 14 height 14
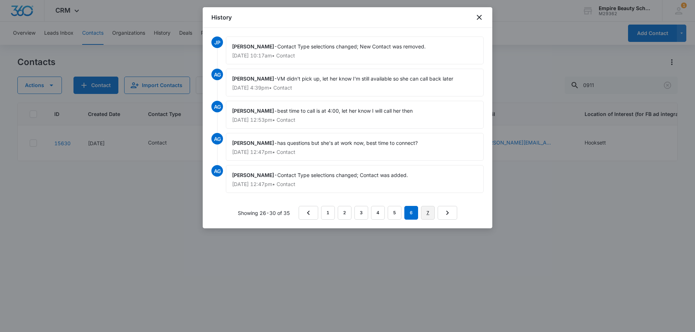
click at [428, 213] on link "7" at bounding box center [428, 213] width 14 height 14
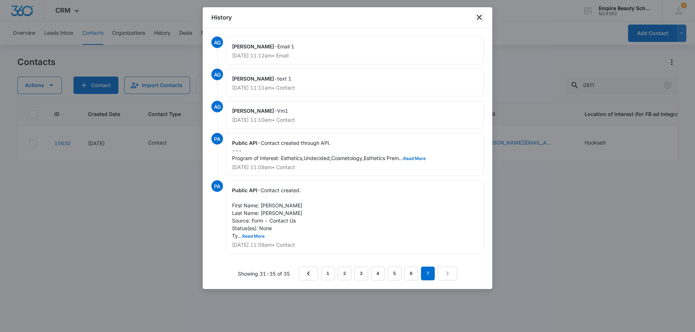
click at [476, 16] on icon "close" at bounding box center [479, 17] width 9 height 9
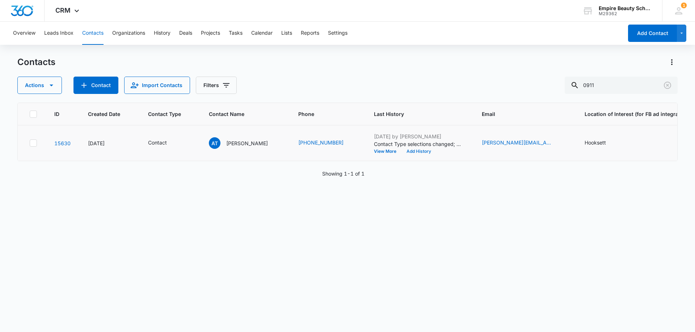
click at [411, 149] on button "Add History" at bounding box center [418, 151] width 35 height 4
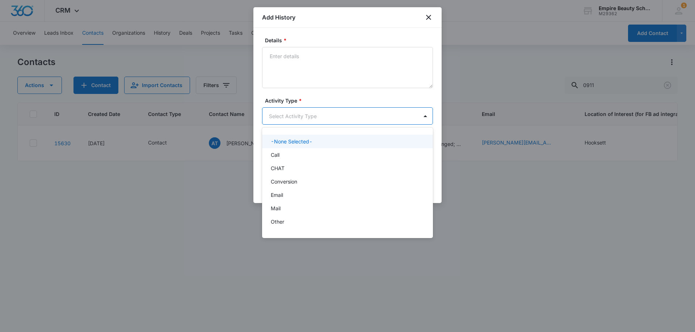
click at [283, 114] on body "CRM Apps Forms CRM Email Shop Payments POS Files Brand Settings Empire Beauty S…" at bounding box center [347, 166] width 695 height 332
click at [290, 153] on div "Call" at bounding box center [347, 155] width 152 height 8
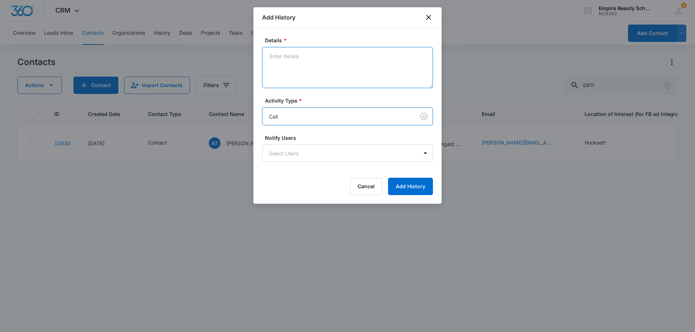
click at [310, 75] on textarea "Details *" at bounding box center [347, 67] width 171 height 41
click at [363, 54] on textarea "tried to callback again not leaving vm, ended call" at bounding box center [347, 67] width 171 height 41
click at [370, 72] on textarea "tried to callback again not leaving vm, she ended call" at bounding box center [347, 67] width 171 height 41
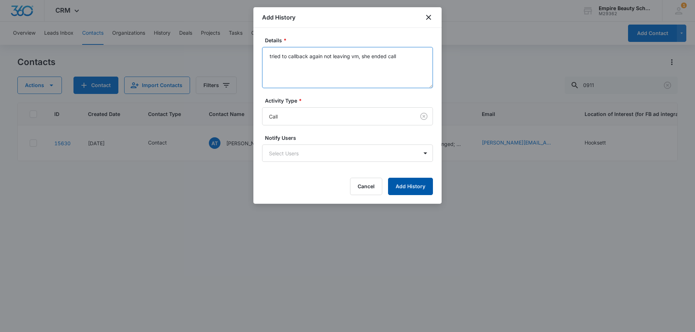
type textarea "tried to callback again not leaving vm, she ended call"
click at [415, 187] on button "Add History" at bounding box center [410, 186] width 45 height 17
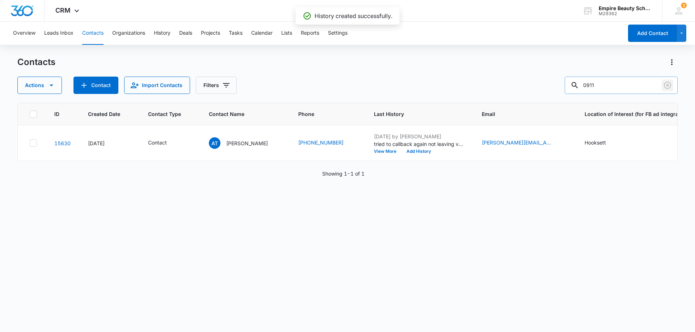
click at [671, 86] on button "Clear" at bounding box center [667, 86] width 12 height 12
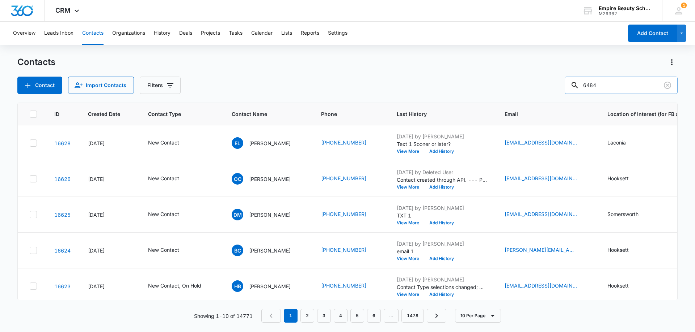
type input "6484"
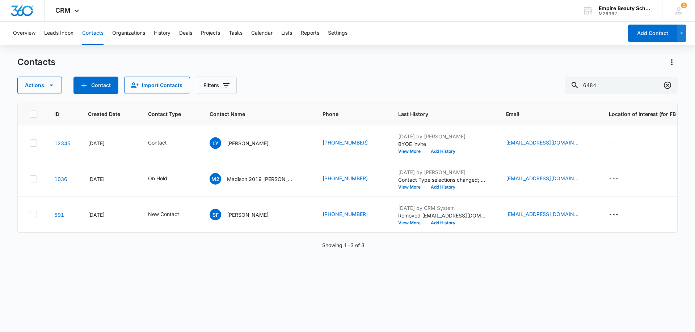
click at [669, 87] on icon "Clear" at bounding box center [667, 85] width 9 height 9
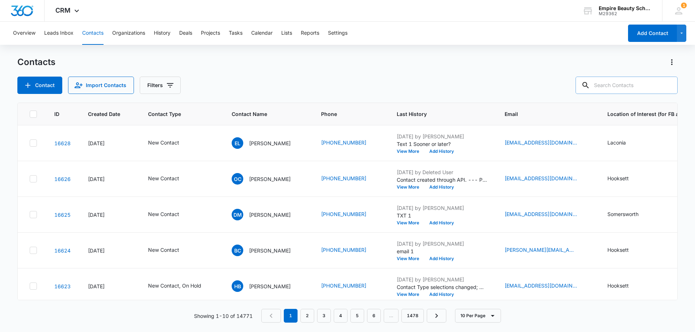
click at [615, 81] on input "text" at bounding box center [626, 85] width 102 height 17
type input "1910"
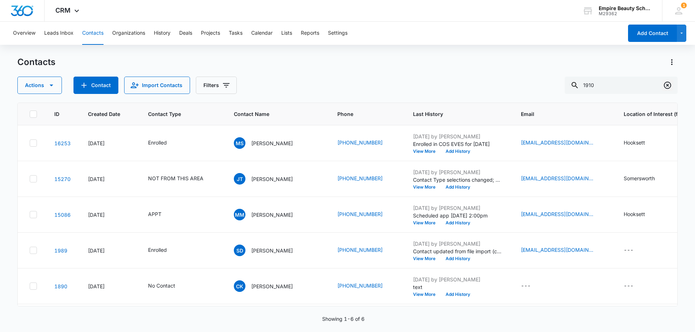
click at [668, 85] on icon "Clear" at bounding box center [667, 85] width 7 height 7
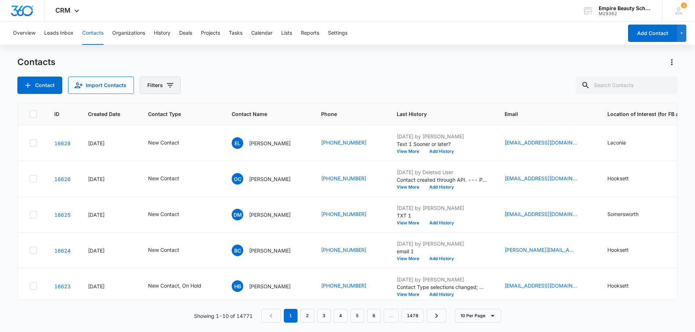
click at [152, 86] on button "Filters" at bounding box center [160, 85] width 41 height 17
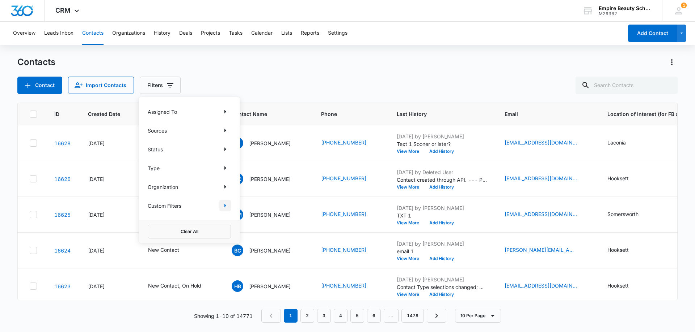
click at [224, 204] on icon "Show Custom Filters filters" at bounding box center [225, 206] width 9 height 9
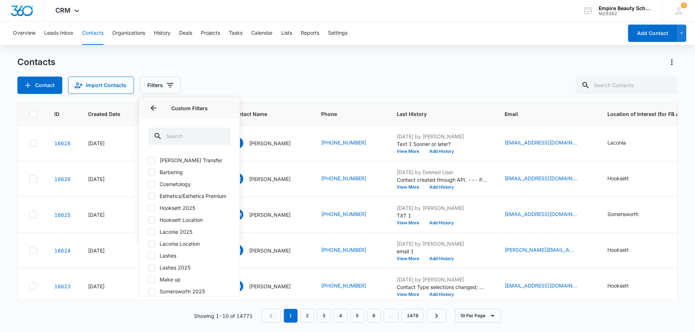
click at [149, 212] on icon at bounding box center [151, 208] width 7 height 7
click at [148, 208] on input "Hooksett 2025" at bounding box center [148, 208] width 0 height 0
checkbox input "true"
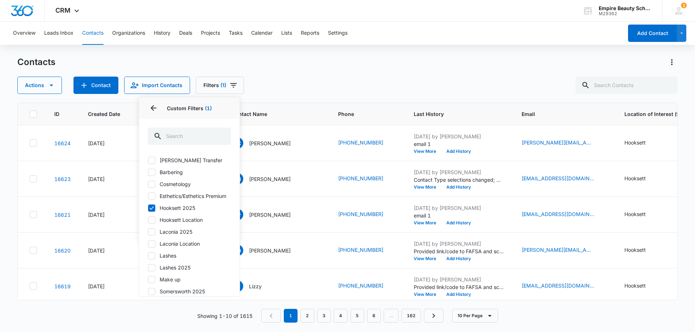
click at [274, 87] on div "Actions Contact Import Contacts Filters (1) Assigned To Sources Status Type Org…" at bounding box center [347, 85] width 660 height 17
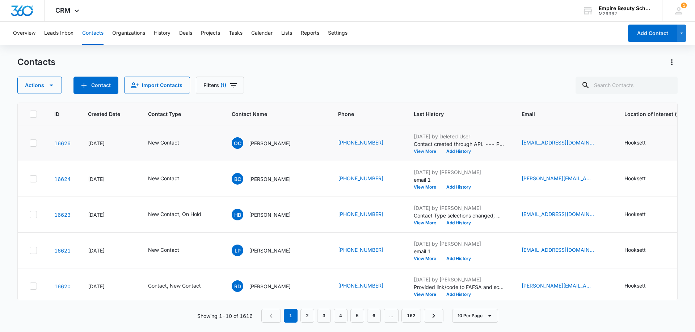
click at [414, 152] on button "View More" at bounding box center [427, 151] width 27 height 4
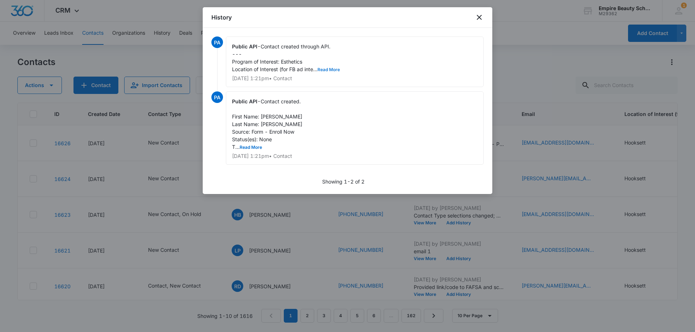
click at [330, 68] on button "Read More" at bounding box center [328, 70] width 22 height 4
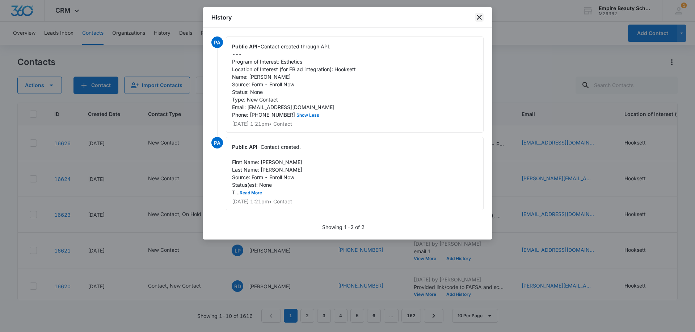
click at [475, 17] on icon "close" at bounding box center [479, 17] width 9 height 9
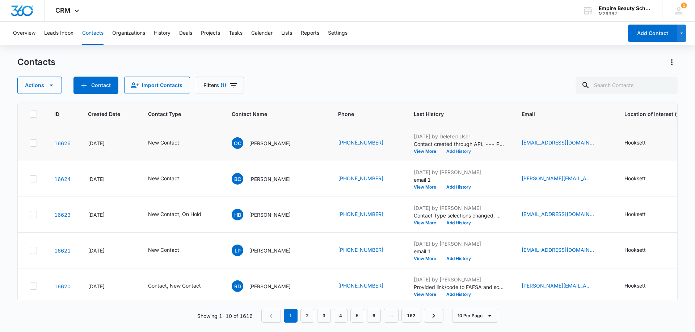
click at [446, 151] on button "Add History" at bounding box center [458, 151] width 35 height 4
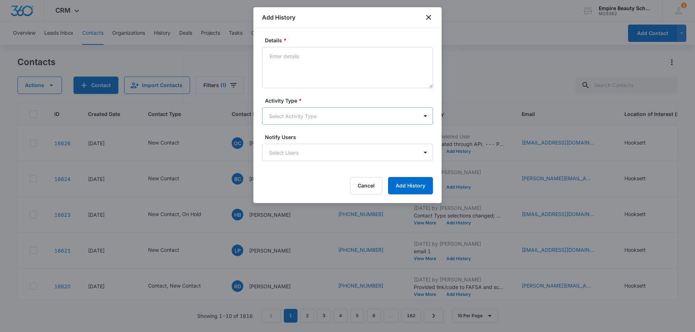
click at [309, 117] on body "CRM Apps Forms CRM Email Shop Payments POS Files Brand Settings Empire Beauty S…" at bounding box center [347, 166] width 695 height 332
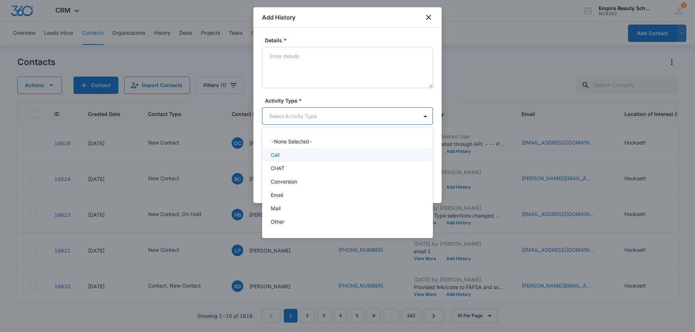
click at [285, 152] on div "Call" at bounding box center [347, 155] width 152 height 8
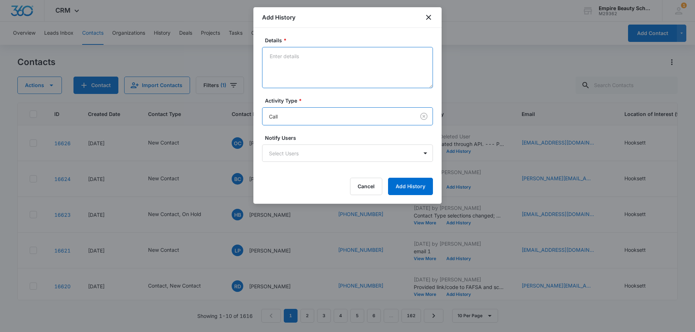
click at [281, 56] on textarea "Details *" at bounding box center [347, 67] width 171 height 41
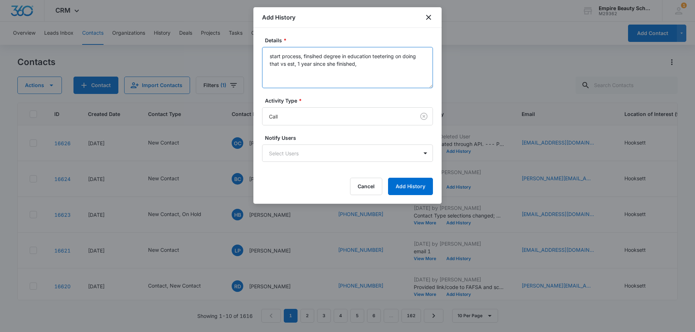
click at [314, 55] on textarea "start process, finsihed degree in education teetering on doing that vs est, 1 y…" at bounding box center [347, 67] width 171 height 41
click at [370, 69] on textarea "start process, finished degree in education teetering on doing that vs est, 1 y…" at bounding box center [347, 67] width 171 height 41
drag, startPoint x: 415, startPoint y: 73, endPoint x: 265, endPoint y: 51, distance: 152.1
click at [245, 51] on body "CRM Apps Forms CRM Email Shop Payments POS Files Brand Settings Empire Beauty S…" at bounding box center [347, 166] width 695 height 332
click at [299, 83] on textarea "start process, finished degree in education teetering on doing that vs est, 1 y…" at bounding box center [347, 67] width 171 height 41
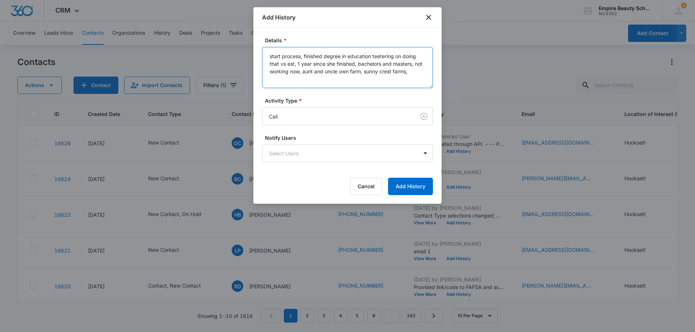
click at [419, 76] on textarea "start process, finished degree in education teetering on doing that vs est, 1 y…" at bounding box center [347, 67] width 171 height 41
drag, startPoint x: 419, startPoint y: 76, endPoint x: 279, endPoint y: 54, distance: 141.4
click at [279, 54] on textarea "start process, finished degree in education teetering on doing that vs est, 1 y…" at bounding box center [347, 67] width 171 height 41
click at [414, 77] on textarea "start process, finished degree in education teetering on doing that vs est, 1 y…" at bounding box center [347, 67] width 171 height 41
click at [365, 70] on textarea "start process, finished degree in education teetering on doing that vs est, 1 y…" at bounding box center [347, 67] width 171 height 41
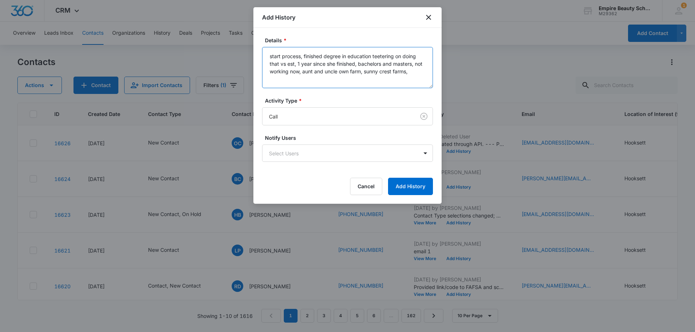
click at [421, 74] on textarea "start process, finished degree in education teetering on doing that vs est, 1 y…" at bounding box center [347, 67] width 171 height 41
click at [396, 63] on textarea "start process, finished degree in education teetering on doing that vs est, 1 y…" at bounding box center [347, 67] width 171 height 41
drag, startPoint x: 422, startPoint y: 77, endPoint x: 257, endPoint y: 56, distance: 165.9
click at [245, 57] on body "CRM Apps Forms CRM Email Shop Payments POS Files Brand Settings Empire Beauty S…" at bounding box center [347, 166] width 695 height 332
type textarea "start process, finished degree in education teetering on doing that vs est, 1 y…"
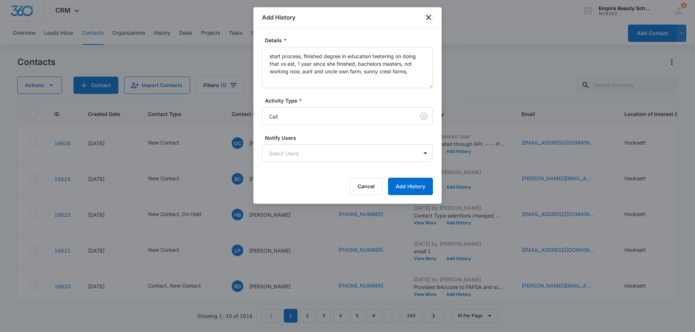
click at [427, 17] on icon "close" at bounding box center [428, 17] width 9 height 9
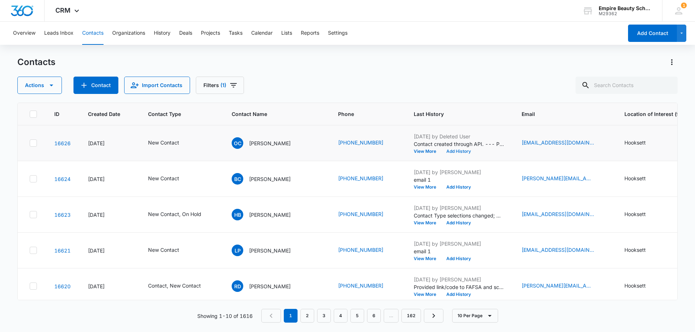
click at [441, 151] on button "Add History" at bounding box center [458, 151] width 35 height 4
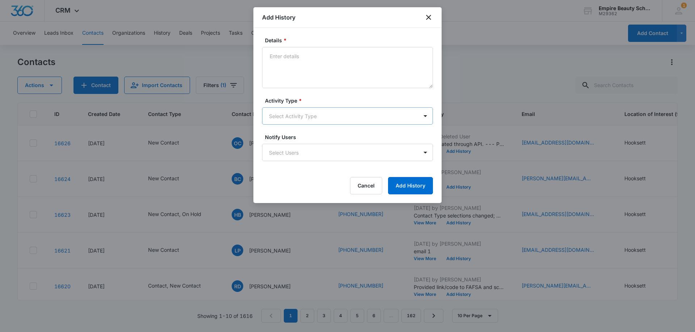
click at [285, 114] on body "CRM Apps Forms CRM Email Shop Payments POS Files Brand Settings Empire Beauty S…" at bounding box center [347, 166] width 695 height 332
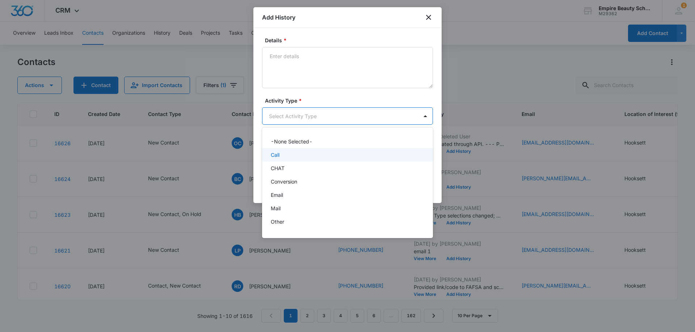
click at [282, 155] on div "Call" at bounding box center [347, 155] width 152 height 8
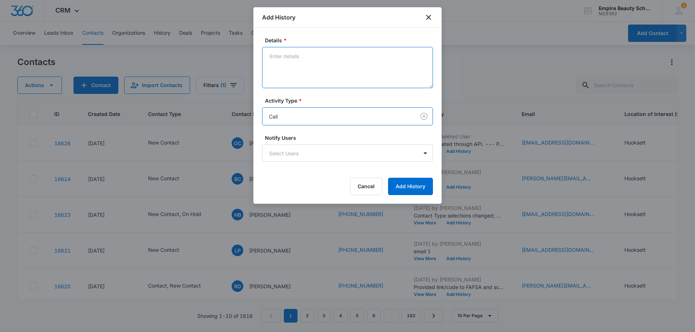
click at [286, 62] on textarea "Details *" at bounding box center [347, 67] width 171 height 41
paste textarea "start process, finished degree in education teetering on doing that vs est, 1 y…"
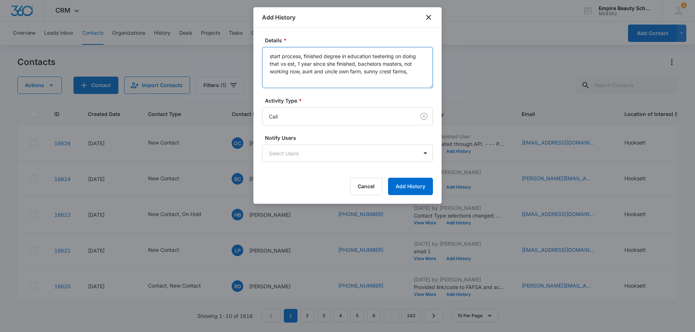
click at [268, 55] on textarea "start process, finished degree in education teetering on doing that vs est, 1 y…" at bounding box center [347, 67] width 171 height 41
drag, startPoint x: 292, startPoint y: 56, endPoint x: 284, endPoint y: 89, distance: 33.5
click at [292, 58] on textarea "Just start process, finished degree in education teetering on doing that vs est…" at bounding box center [347, 67] width 171 height 41
drag, startPoint x: 396, startPoint y: 56, endPoint x: 397, endPoint y: 59, distance: 3.6
click at [396, 56] on textarea "Just starting info gathering process, finished degree in education teetering on…" at bounding box center [347, 67] width 171 height 41
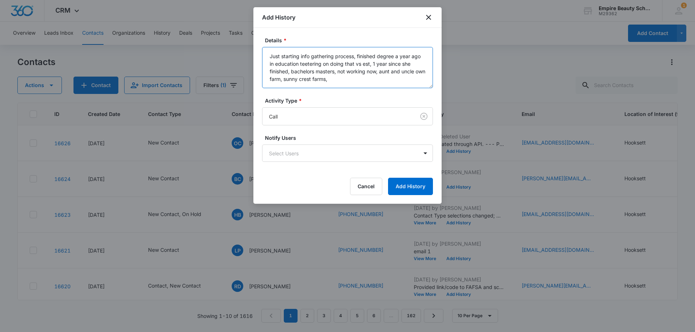
click at [403, 63] on textarea "Just starting info gathering process, finished degree a year ago in education t…" at bounding box center [347, 67] width 171 height 41
click at [269, 64] on textarea "Just starting info gathering process, finished degree a year ago in education t…" at bounding box center [347, 67] width 171 height 41
drag, startPoint x: 313, startPoint y: 71, endPoint x: 313, endPoint y: 76, distance: 4.8
click at [313, 72] on textarea "Just starting info gathering process, finished degree a year ago has bachelors …" at bounding box center [347, 67] width 171 height 41
drag, startPoint x: 391, startPoint y: 72, endPoint x: 317, endPoint y: 73, distance: 74.2
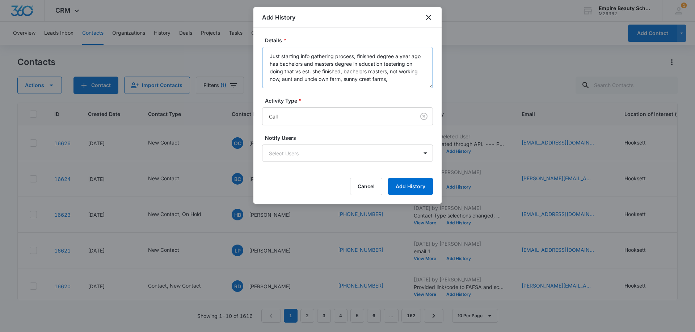
click at [317, 73] on textarea "Just starting info gathering process, finished degree a year ago has bachelors …" at bounding box center [347, 67] width 171 height 41
click at [355, 69] on textarea "Just starting info gathering process, finished degree a year ago has bachelors …" at bounding box center [347, 67] width 171 height 41
click at [315, 78] on textarea "Just starting info gathering process, finished degree a year ago has bachelors …" at bounding box center [347, 67] width 171 height 41
click at [349, 79] on textarea "Just starting info gathering process, finished degree a year ago has bachelors …" at bounding box center [347, 67] width 171 height 41
click at [395, 79] on textarea "Just starting info gathering process, finished degree a year ago has bachelors …" at bounding box center [347, 67] width 171 height 41
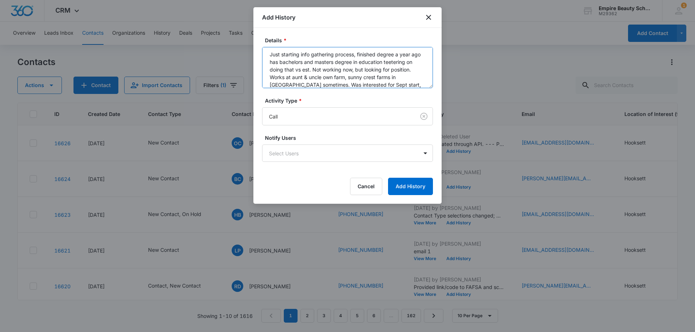
scroll to position [9, 0]
click at [302, 82] on textarea "Just starting info gathering process, finished degree a year ago has bachelors …" at bounding box center [347, 67] width 171 height 41
click at [419, 83] on textarea "Just starting info gathering process, finished degree a year ago has bachelors …" at bounding box center [347, 67] width 171 height 41
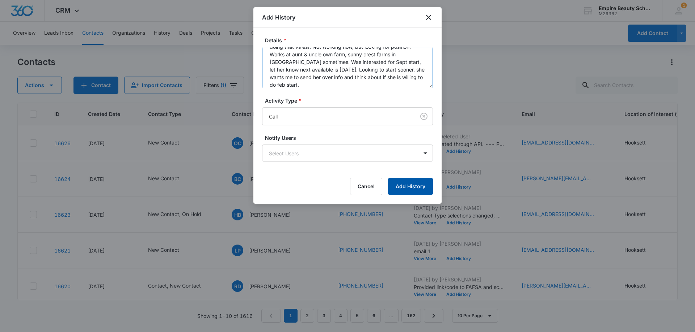
type textarea "Just starting info gathering process, finished degree a year ago has bachelors …"
click at [418, 185] on button "Add History" at bounding box center [410, 186] width 45 height 17
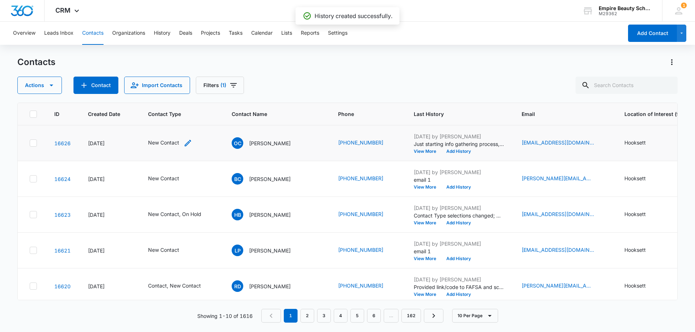
click at [187, 144] on icon "Contact Type - New Contact - Select to Edit Field" at bounding box center [187, 143] width 9 height 9
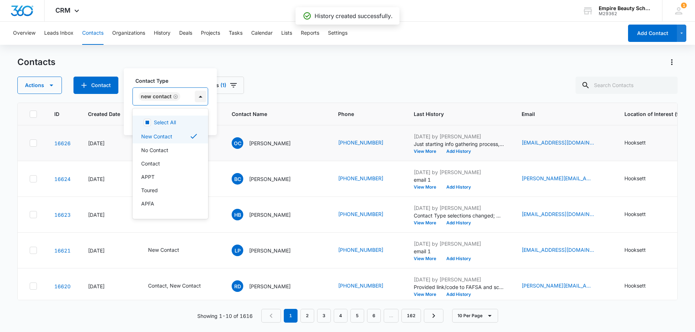
click at [196, 96] on div at bounding box center [201, 97] width 12 height 12
click at [169, 163] on div "Contact" at bounding box center [169, 164] width 57 height 8
click at [196, 74] on div "Contact Type option Contact, selected. 16 results available. Use Up and Down to…" at bounding box center [186, 101] width 124 height 67
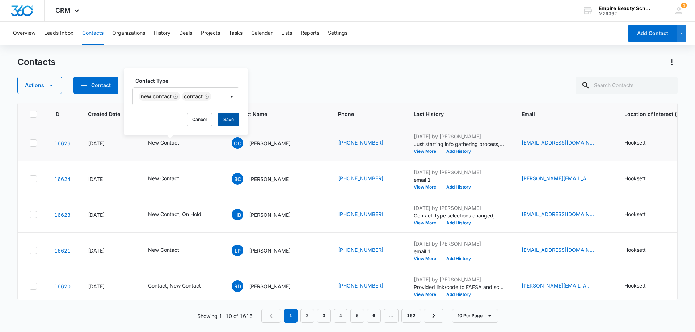
click at [218, 113] on button "Save" at bounding box center [228, 120] width 21 height 14
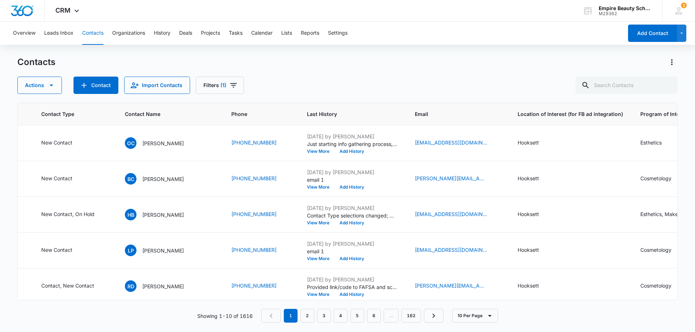
scroll to position [0, 71]
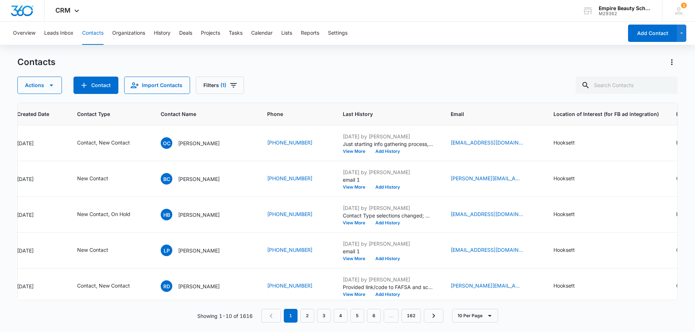
drag, startPoint x: 301, startPoint y: 65, endPoint x: 275, endPoint y: 50, distance: 30.2
click at [301, 65] on div "Contacts" at bounding box center [347, 62] width 660 height 12
click at [370, 149] on button "Add History" at bounding box center [387, 151] width 35 height 4
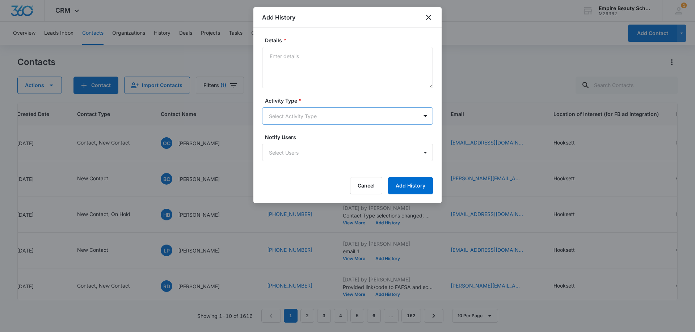
click at [287, 111] on body "CRM Apps Forms CRM Email Shop Payments POS Files Brand Settings Empire Beauty S…" at bounding box center [347, 166] width 695 height 332
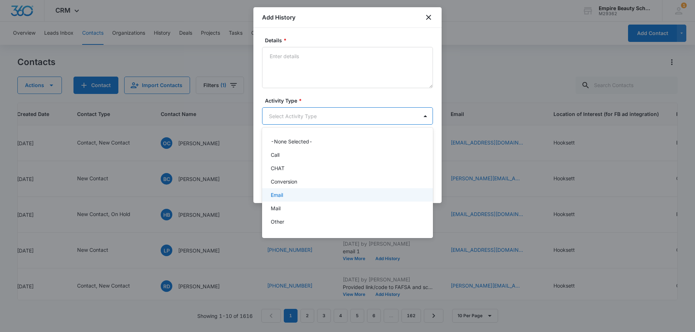
click at [285, 199] on div "Email" at bounding box center [347, 194] width 171 height 13
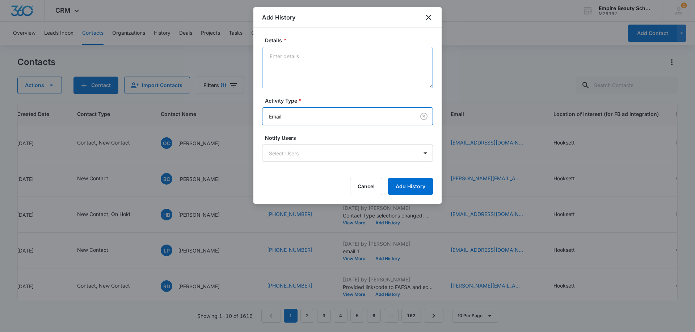
click at [311, 63] on textarea "Details *" at bounding box center [347, 67] width 171 height 41
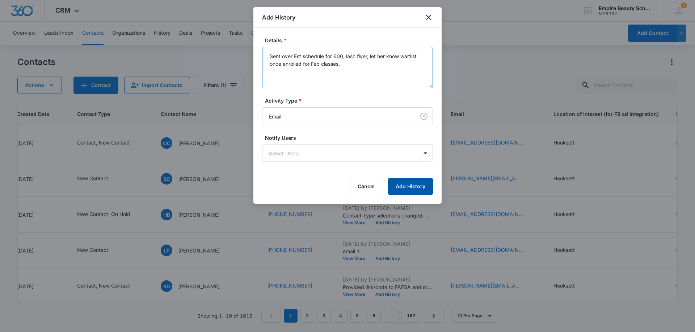
type textarea "Sent over Est schedule for 600, lash flyer, let her know waitlist once enrolled…"
click at [400, 188] on button "Add History" at bounding box center [410, 186] width 45 height 17
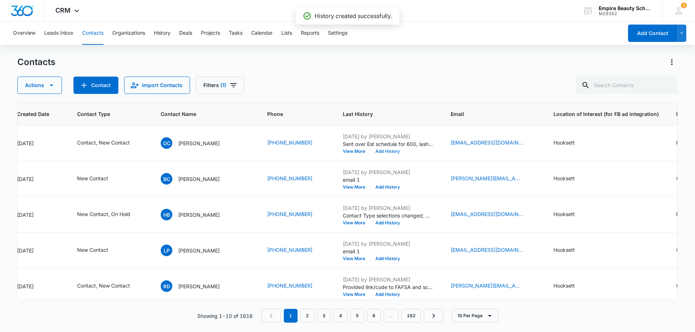
scroll to position [0, 297]
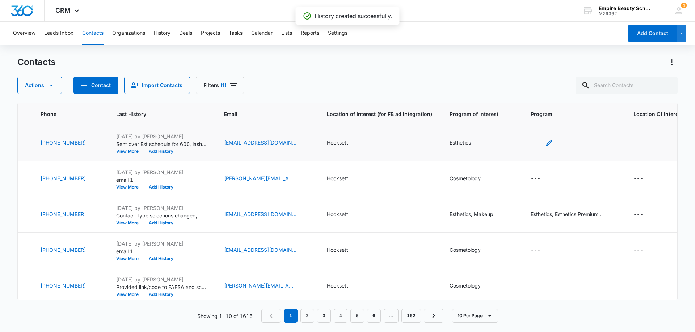
click at [544, 147] on icon "Program - - Select to Edit Field" at bounding box center [548, 143] width 9 height 9
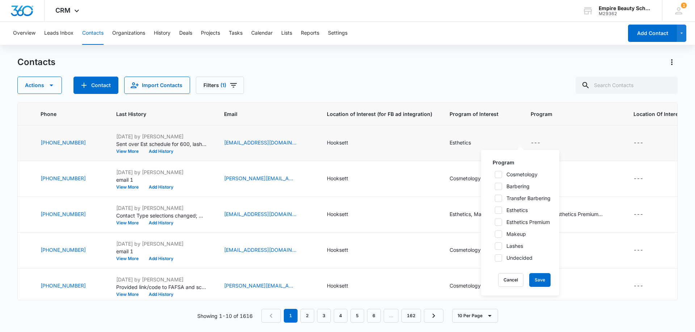
click at [499, 207] on icon at bounding box center [498, 210] width 7 height 7
click at [495, 208] on input "Esthetics" at bounding box center [492, 210] width 5 height 5
checkbox input "true"
click at [500, 247] on icon at bounding box center [498, 246] width 7 height 7
click at [495, 247] on input "Lashes" at bounding box center [492, 246] width 5 height 5
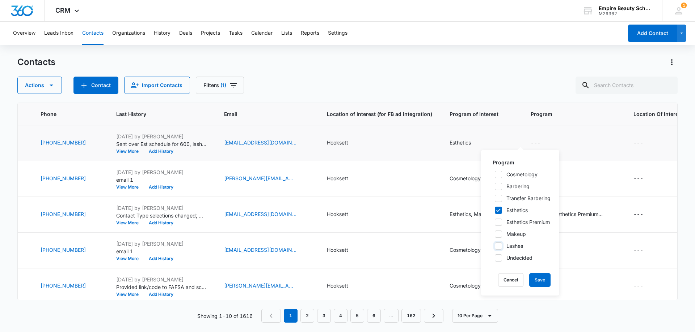
checkbox input "true"
click at [545, 279] on button "Save" at bounding box center [539, 281] width 21 height 14
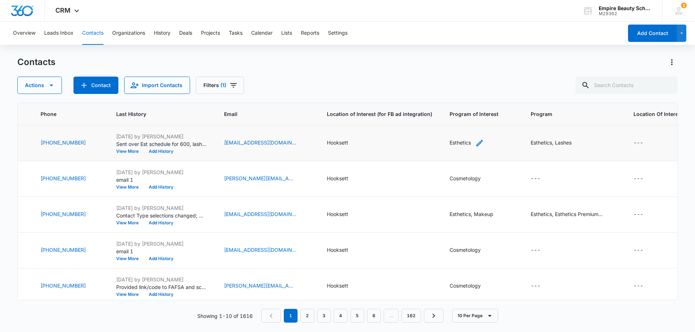
click at [475, 143] on icon "Program of Interest - Esthetics - Select to Edit Field" at bounding box center [479, 143] width 9 height 9
click at [445, 87] on div "Program of Interest Esthetics" at bounding box center [448, 92] width 91 height 28
click at [444, 95] on input "Esthetics" at bounding box center [448, 96] width 91 height 17
type input "Esthetics, Lashes"
click at [485, 121] on button "Save" at bounding box center [483, 120] width 21 height 14
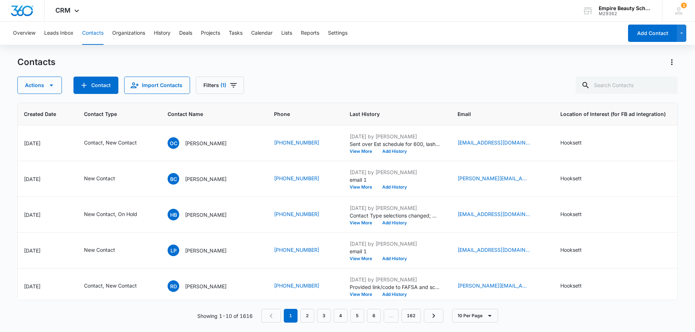
scroll to position [0, 0]
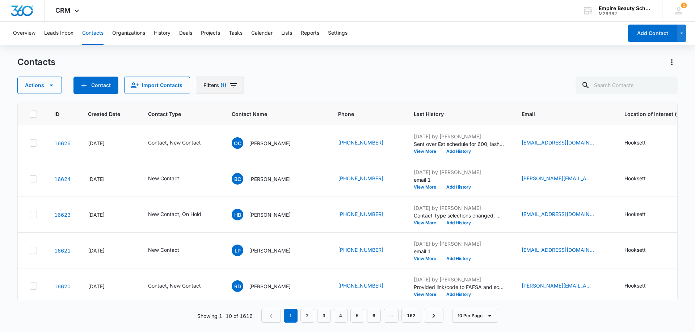
click at [224, 84] on span "(1)" at bounding box center [223, 85] width 6 height 5
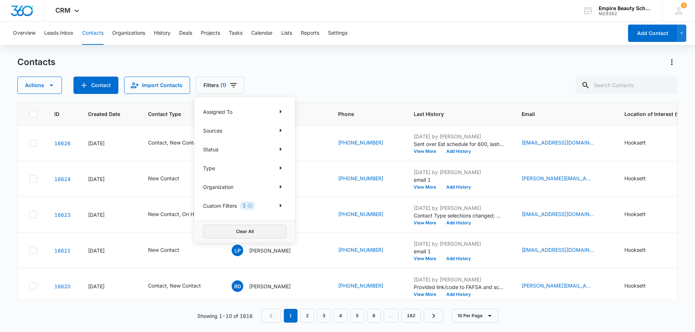
click at [223, 230] on button "Clear All" at bounding box center [244, 232] width 83 height 14
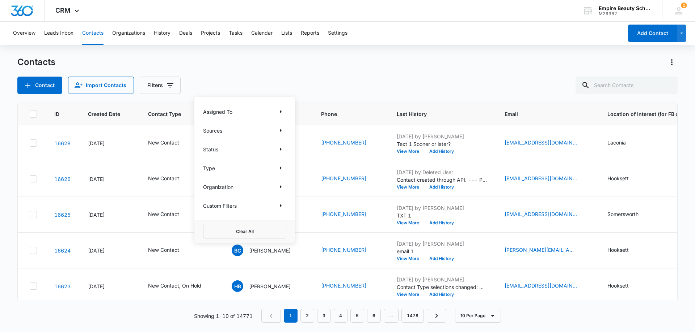
click at [349, 70] on div "Contacts Contact Import Contacts Filters Assigned To Sources Status Type Organi…" at bounding box center [347, 75] width 660 height 38
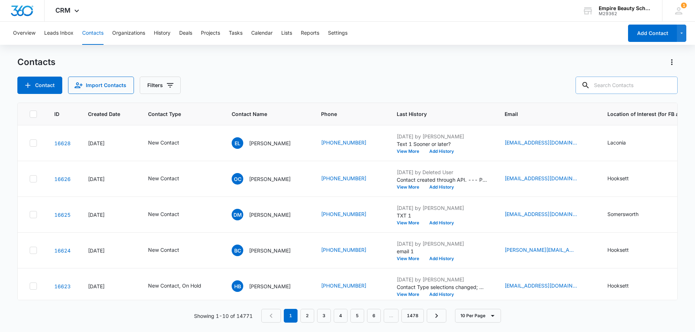
click at [626, 91] on input "text" at bounding box center [626, 85] width 102 height 17
type input "d"
type input "strong"
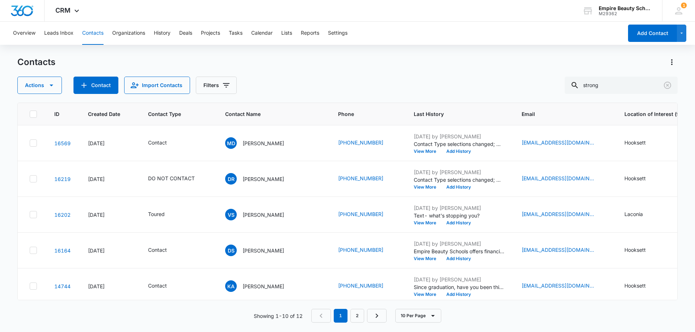
click at [367, 84] on div "Actions Contact Import Contacts Filters strong" at bounding box center [347, 85] width 660 height 17
click at [629, 81] on input "strong" at bounding box center [620, 85] width 113 height 17
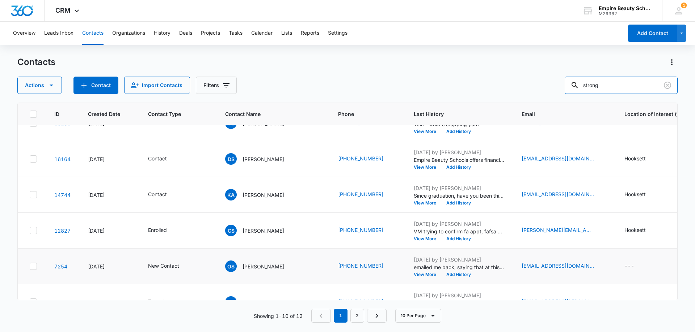
scroll to position [109, 0]
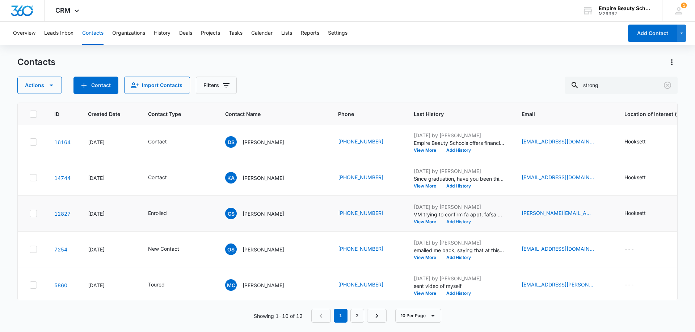
click at [446, 224] on button "Add History" at bounding box center [458, 222] width 35 height 4
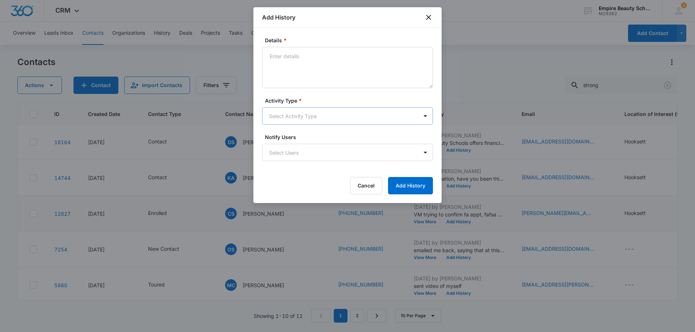
click at [294, 110] on body "CRM Apps Forms CRM Email Shop Payments POS Files Brand Settings Empire Beauty S…" at bounding box center [347, 166] width 695 height 332
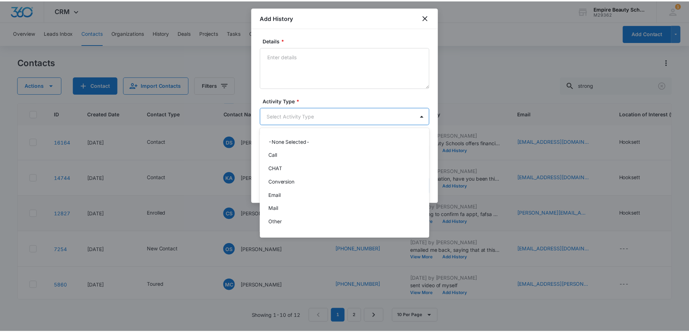
scroll to position [38, 0]
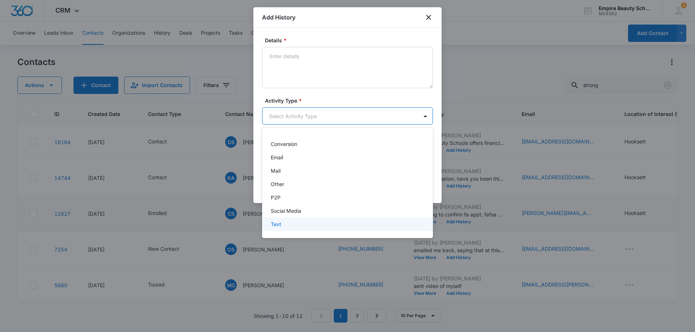
click at [287, 223] on div "Text" at bounding box center [347, 225] width 152 height 8
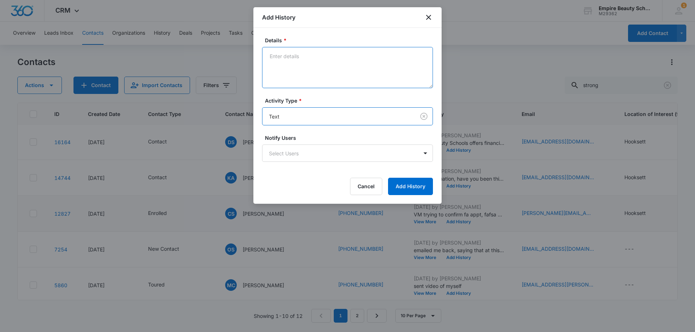
drag, startPoint x: 312, startPoint y: 84, endPoint x: 309, endPoint y: 80, distance: 4.5
click at [312, 84] on textarea "Details *" at bounding box center [347, 67] width 171 height 41
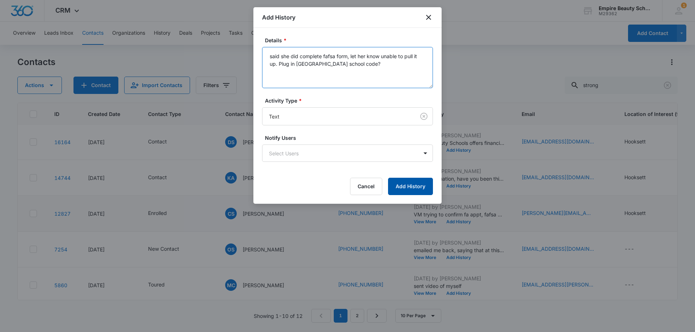
type textarea "said she did complete fafsa form, let her know unable to pull it up. Plug in [G…"
click at [406, 188] on button "Add History" at bounding box center [410, 186] width 45 height 17
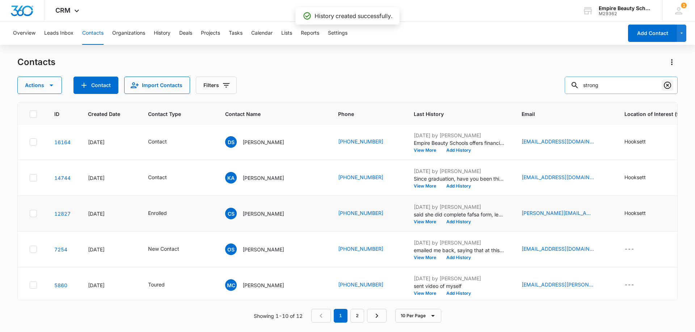
click at [666, 90] on button "Clear" at bounding box center [667, 86] width 12 height 12
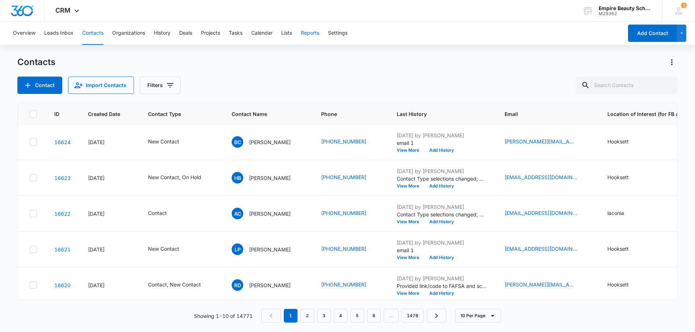
click at [305, 30] on button "Reports" at bounding box center [310, 33] width 18 height 23
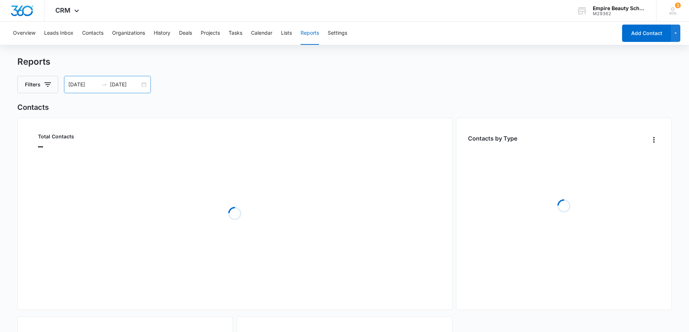
click at [145, 87] on div "[DATE] [DATE]" at bounding box center [107, 84] width 87 height 17
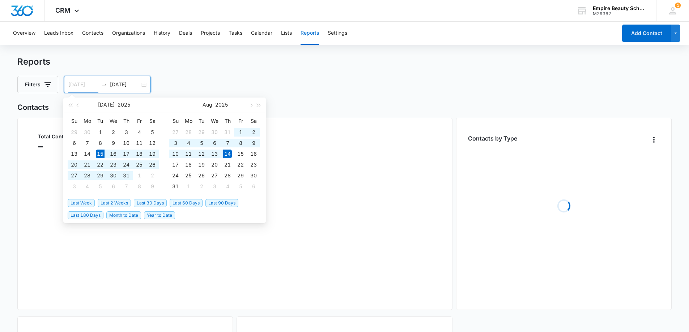
type input "[DATE]"
click at [226, 156] on div "14" at bounding box center [227, 154] width 9 height 9
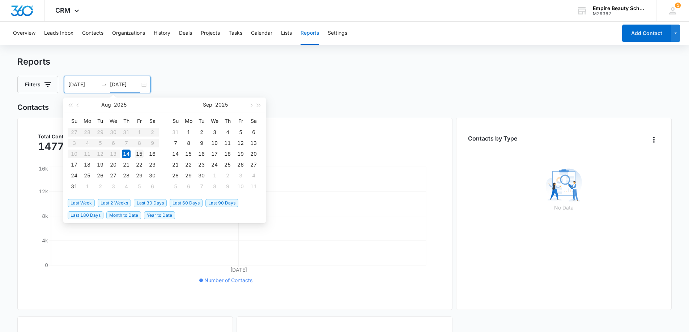
type input "[DATE]"
click at [139, 156] on div "15" at bounding box center [139, 154] width 9 height 9
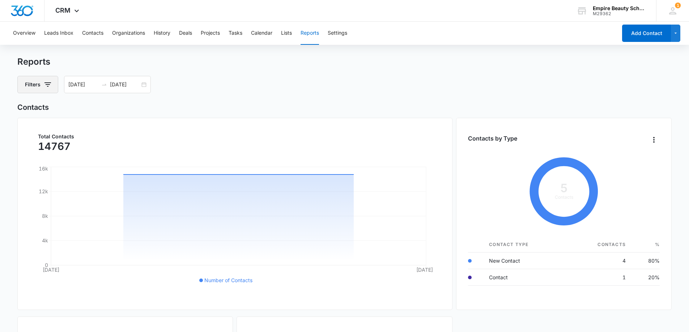
click at [49, 87] on icon "button" at bounding box center [47, 84] width 9 height 9
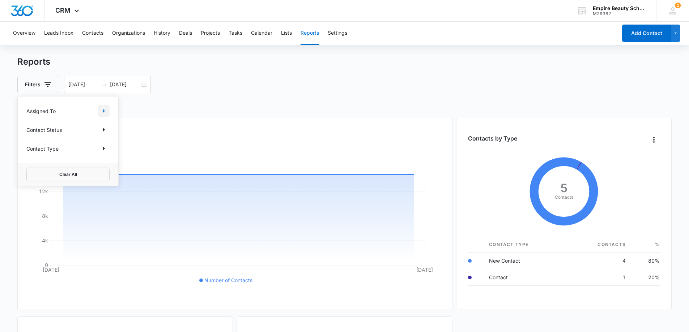
click at [106, 111] on icon "Show Assigned To filters" at bounding box center [103, 111] width 9 height 9
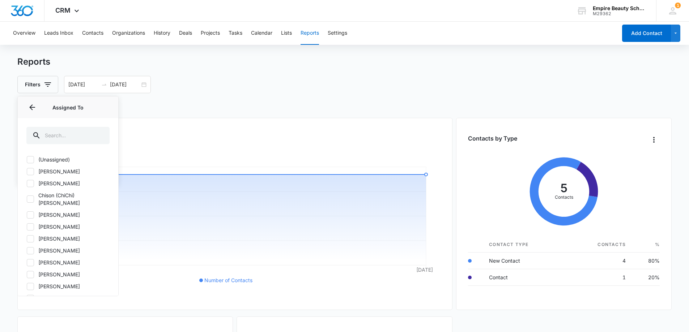
click at [30, 183] on icon at bounding box center [30, 184] width 7 height 7
click at [27, 183] on input "[PERSON_NAME]" at bounding box center [26, 183] width 0 height 0
checkbox input "true"
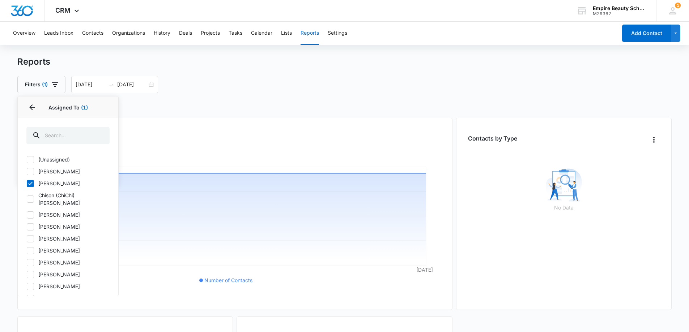
click at [250, 81] on div "Filters (1) Assigned To 1 Assigned To (1) (Unassigned) [PERSON_NAME] [PERSON_NA…" at bounding box center [344, 84] width 655 height 17
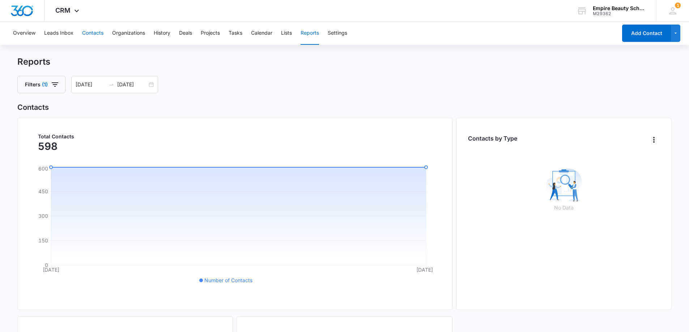
click at [91, 33] on button "Contacts" at bounding box center [92, 33] width 21 height 23
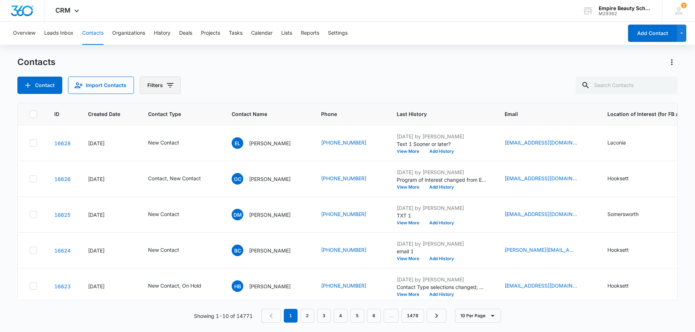
click at [166, 84] on icon "Filters" at bounding box center [170, 85] width 9 height 9
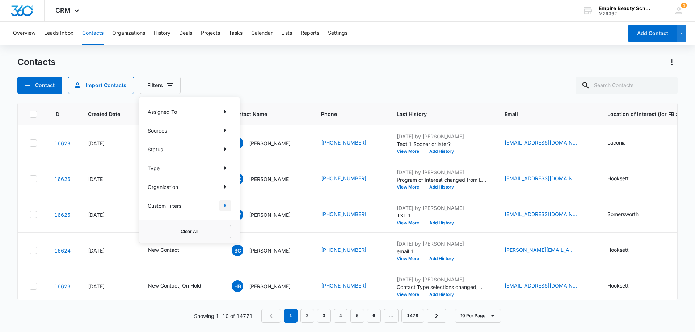
click at [223, 204] on icon "Show Custom Filters filters" at bounding box center [225, 206] width 9 height 9
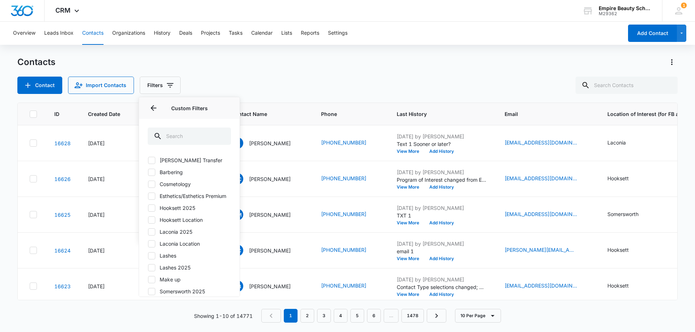
click at [155, 212] on label "Hooksett 2025" at bounding box center [189, 208] width 83 height 8
click at [148, 208] on input "Hooksett 2025" at bounding box center [148, 208] width 0 height 0
checkbox input "true"
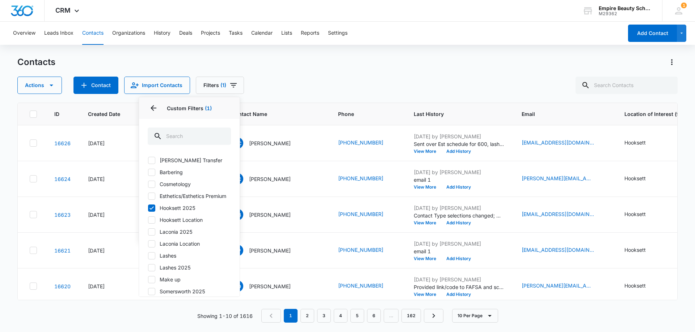
click at [279, 85] on div "Actions Contact Import Contacts Filters (1) Assigned To Sources Status Type Org…" at bounding box center [347, 85] width 660 height 17
